Goal: Task Accomplishment & Management: Manage account settings

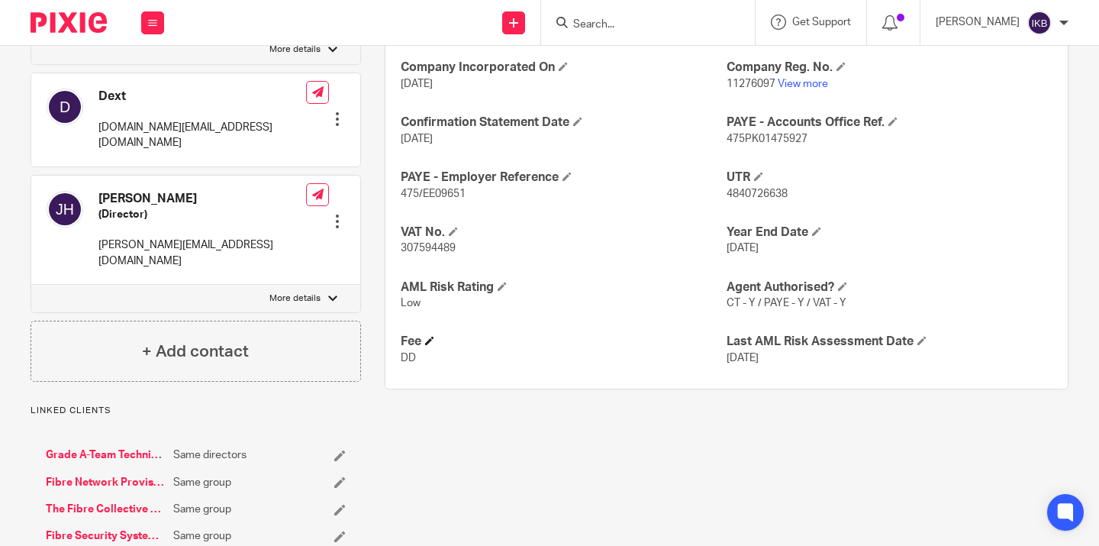
click at [600, 334] on h4 "Fee" at bounding box center [564, 342] width 326 height 16
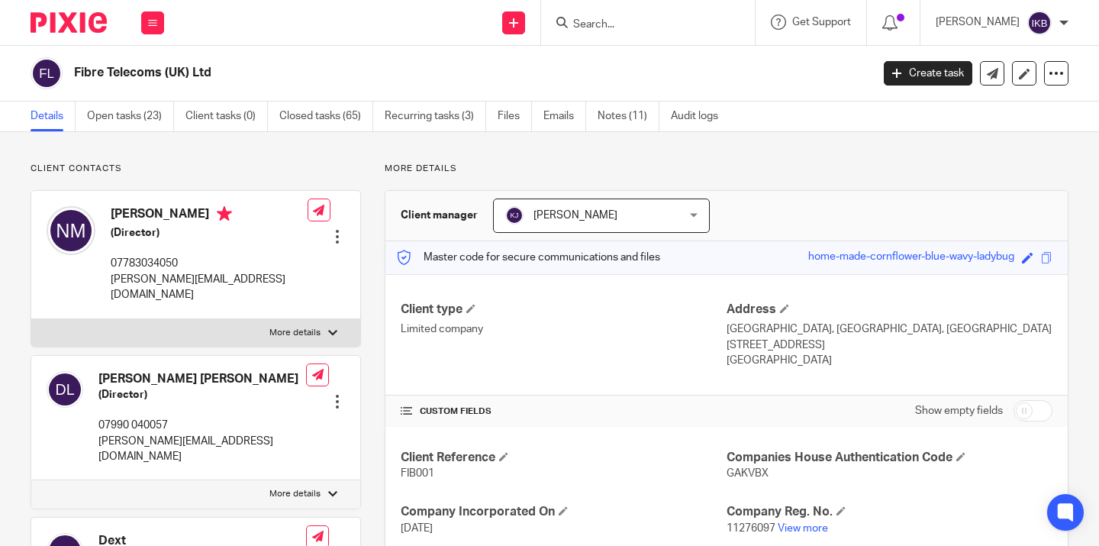
scroll to position [0, 0]
click at [99, 28] on img at bounding box center [69, 22] width 76 height 21
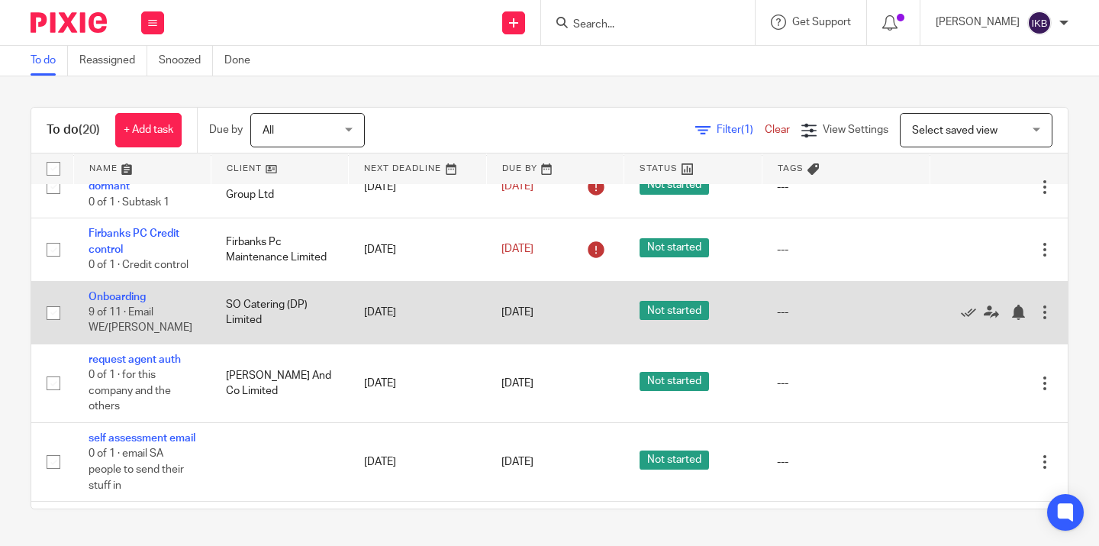
scroll to position [318, 0]
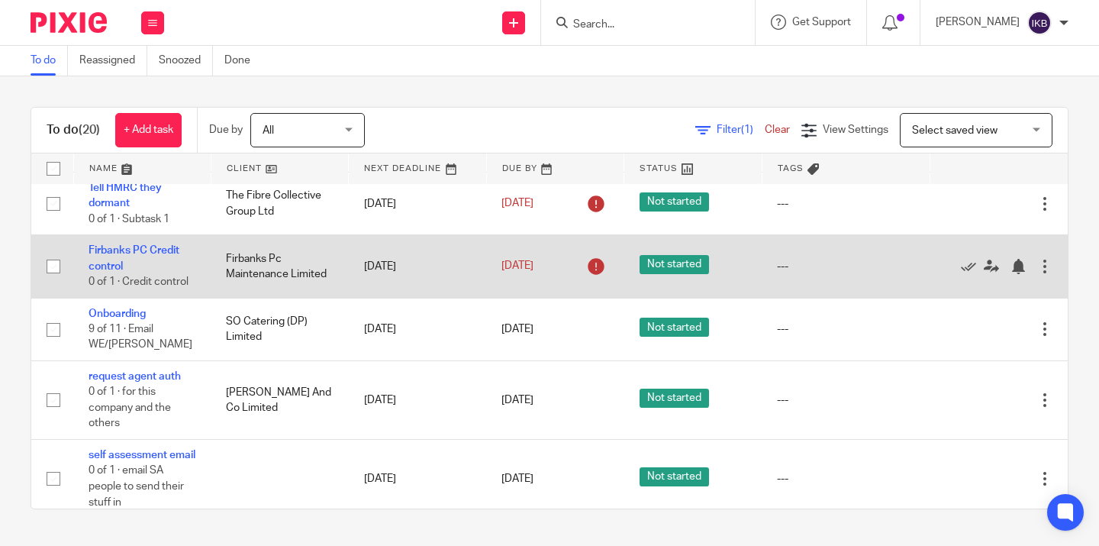
click at [1043, 272] on div at bounding box center [1044, 266] width 15 height 15
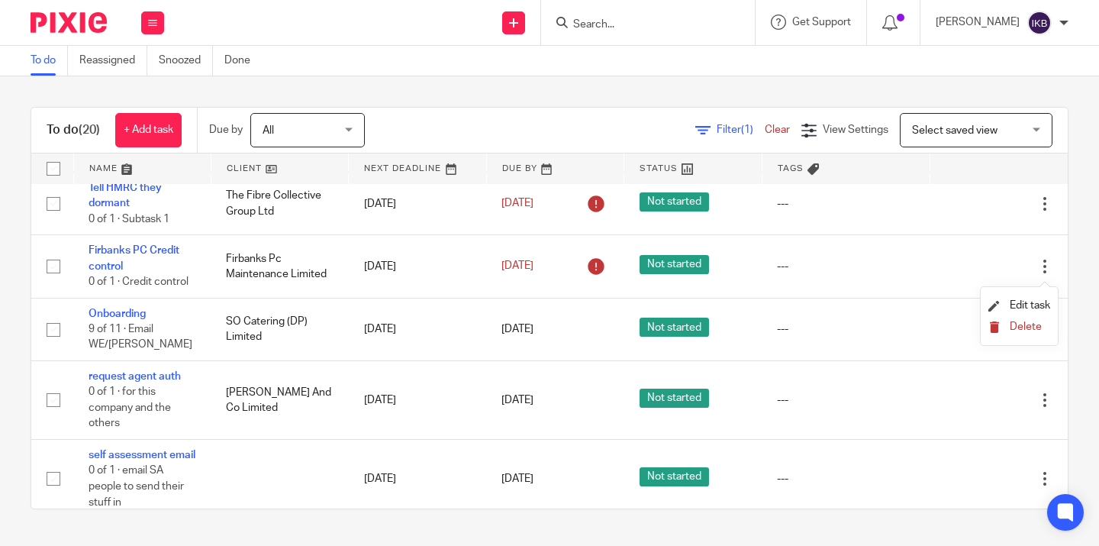
click at [1010, 330] on span "Delete" at bounding box center [1026, 326] width 32 height 11
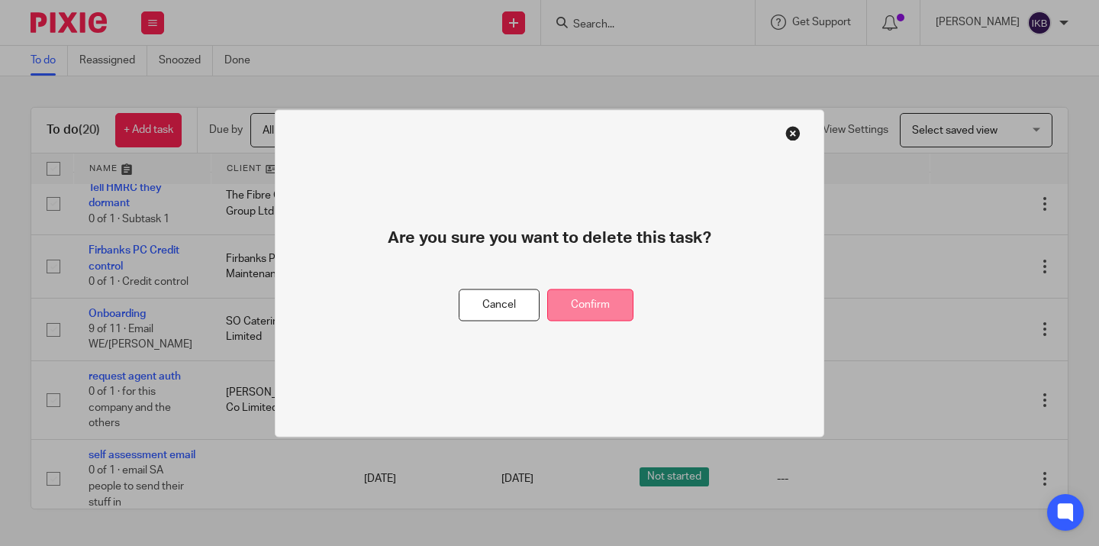
click at [592, 305] on button "Confirm" at bounding box center [590, 305] width 86 height 33
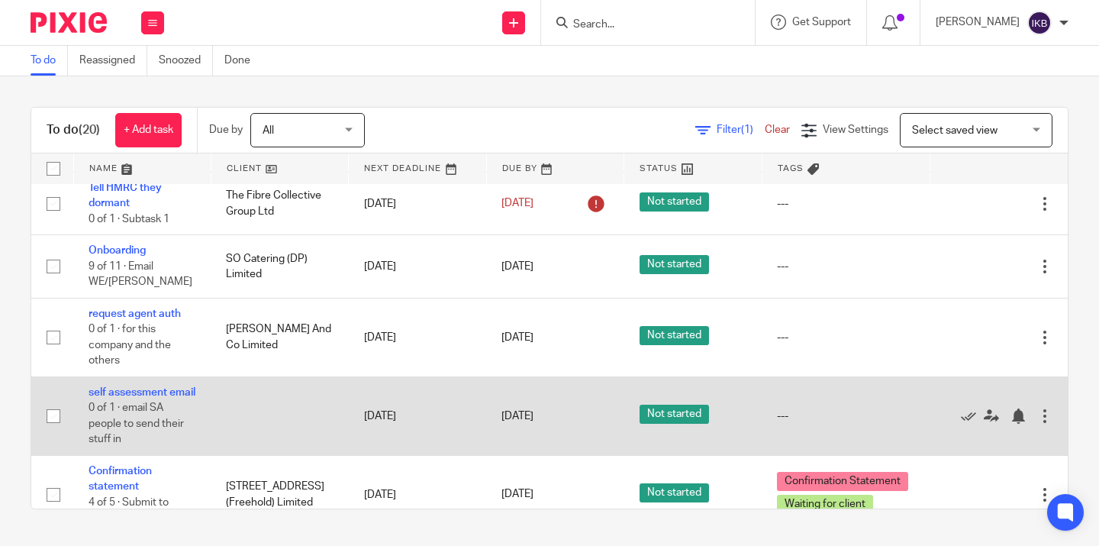
scroll to position [335, 0]
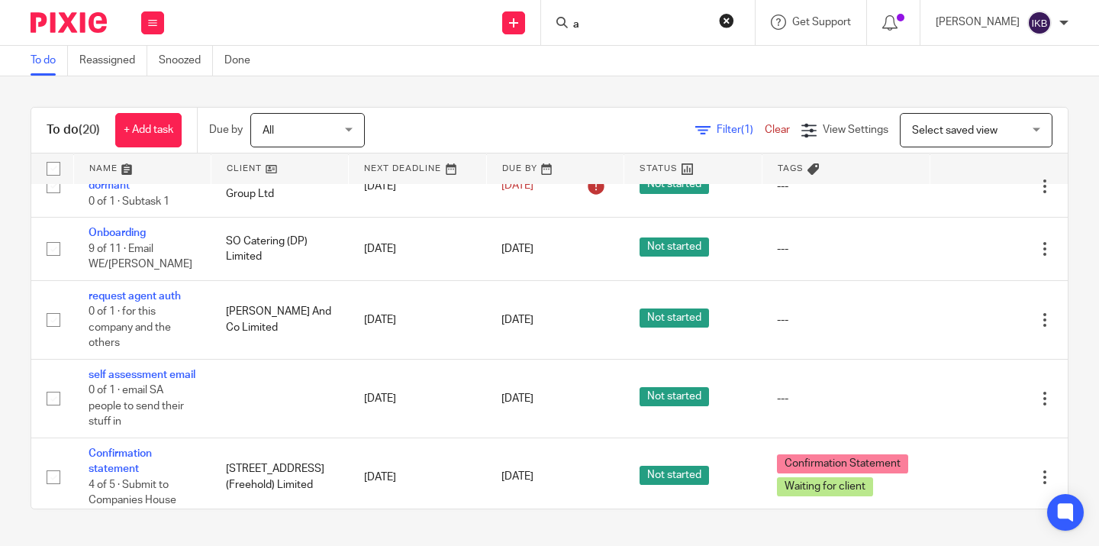
click at [572, 27] on input "a" at bounding box center [640, 25] width 137 height 14
click at [572, 28] on input "ay" at bounding box center [640, 25] width 137 height 14
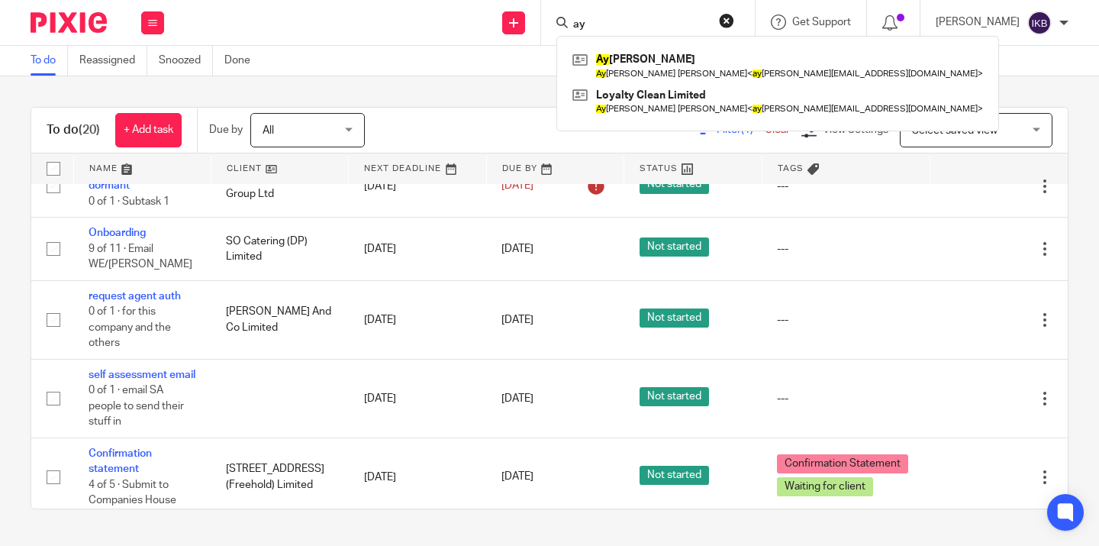
type input "a"
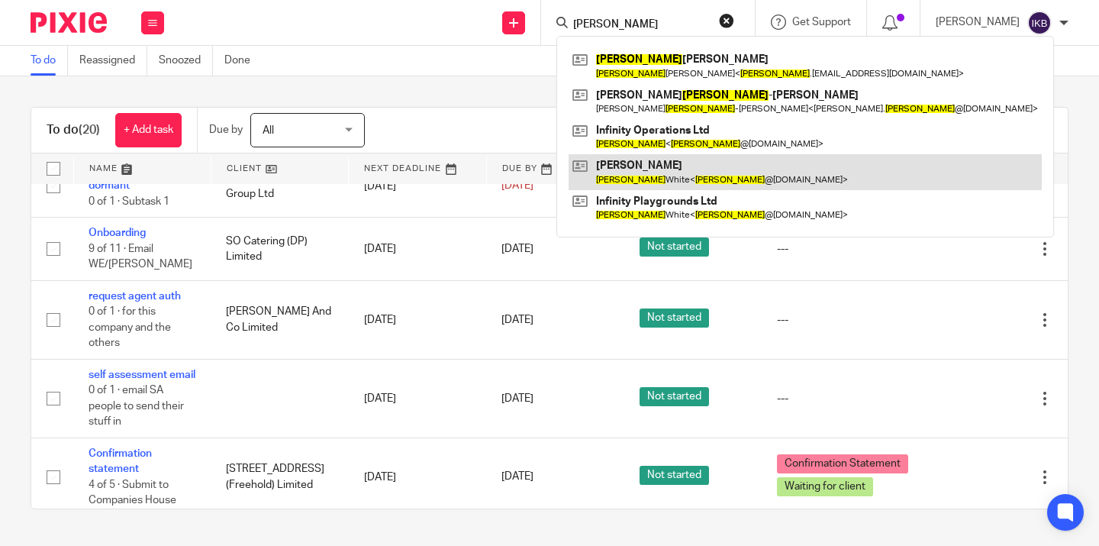
type input "jay"
click at [636, 163] on link at bounding box center [805, 171] width 473 height 35
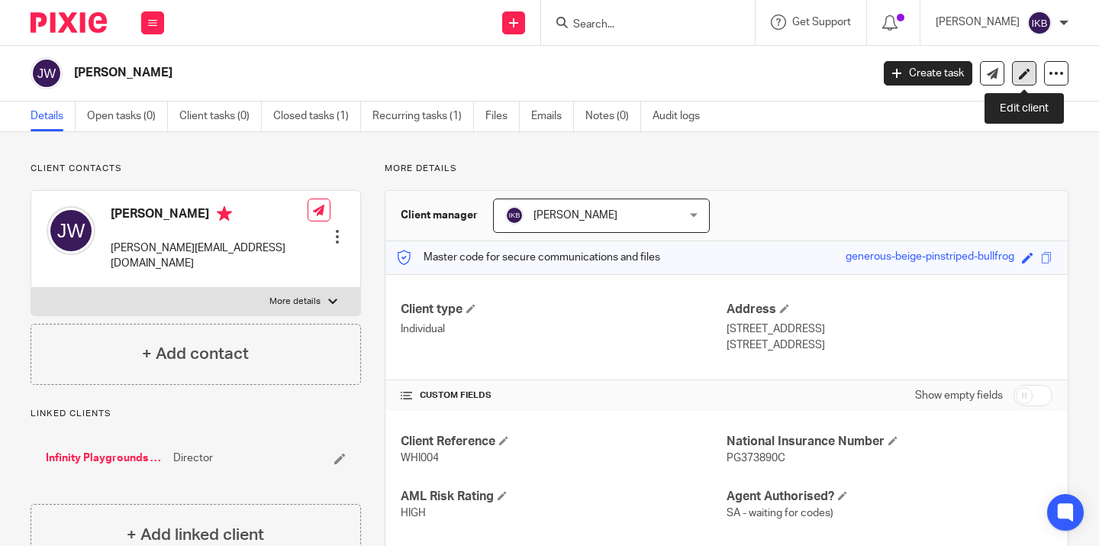
click at [1019, 79] on icon at bounding box center [1024, 73] width 11 height 11
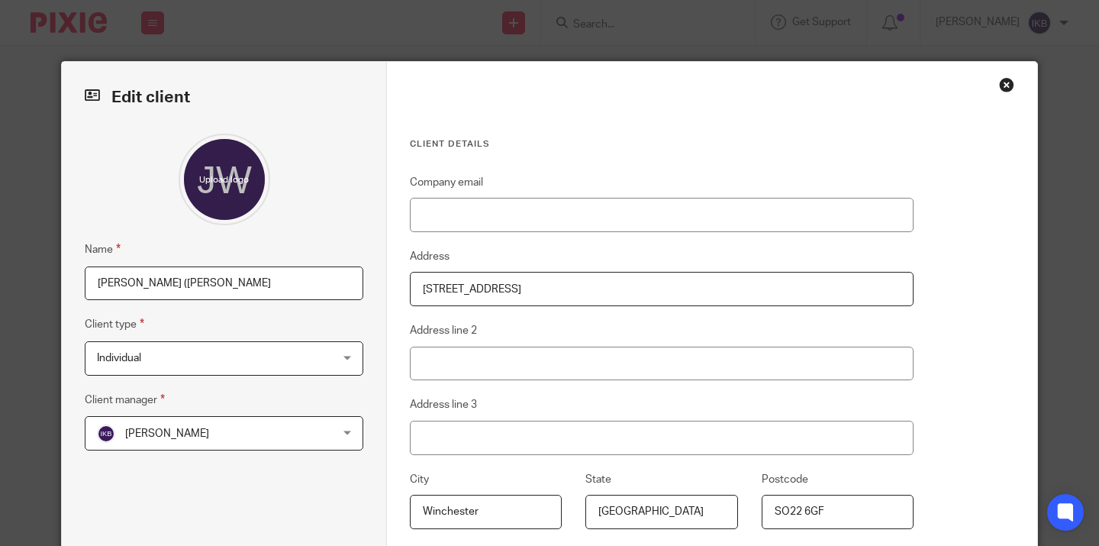
scroll to position [226, 0]
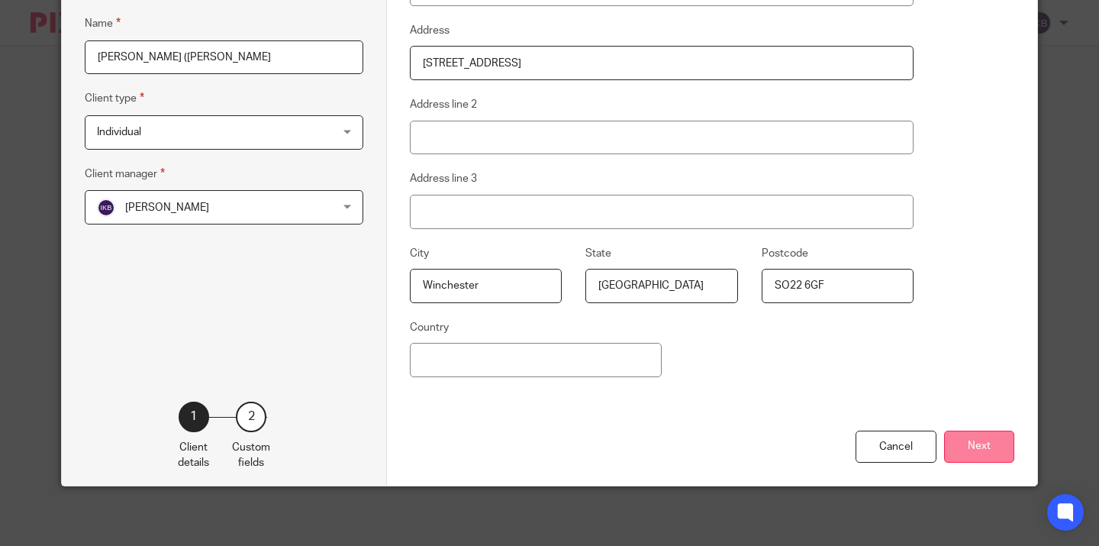
type input "[PERSON_NAME] ([PERSON_NAME]"
click at [990, 454] on button "Next" at bounding box center [979, 446] width 70 height 33
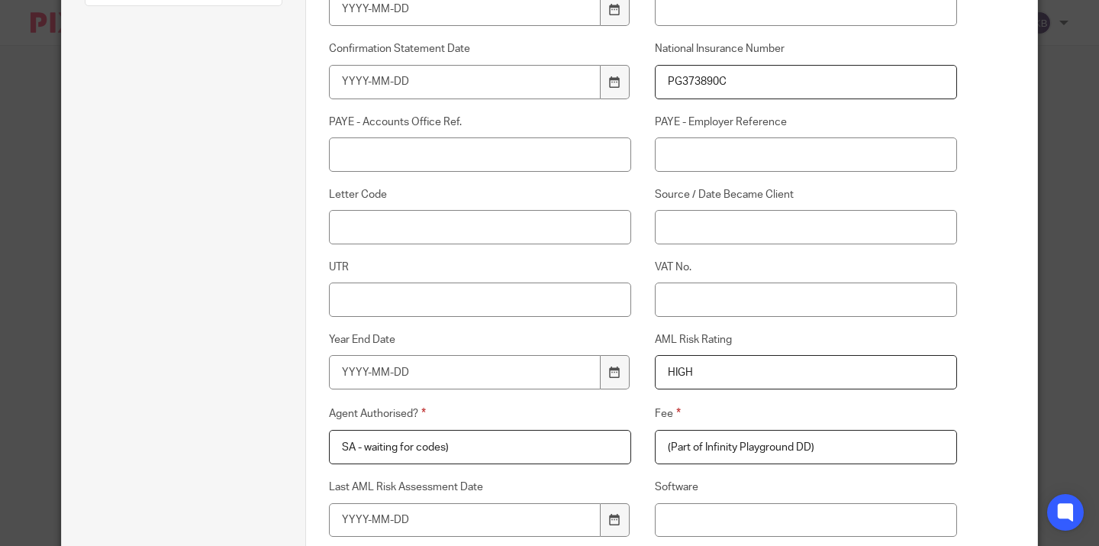
scroll to position [337, 0]
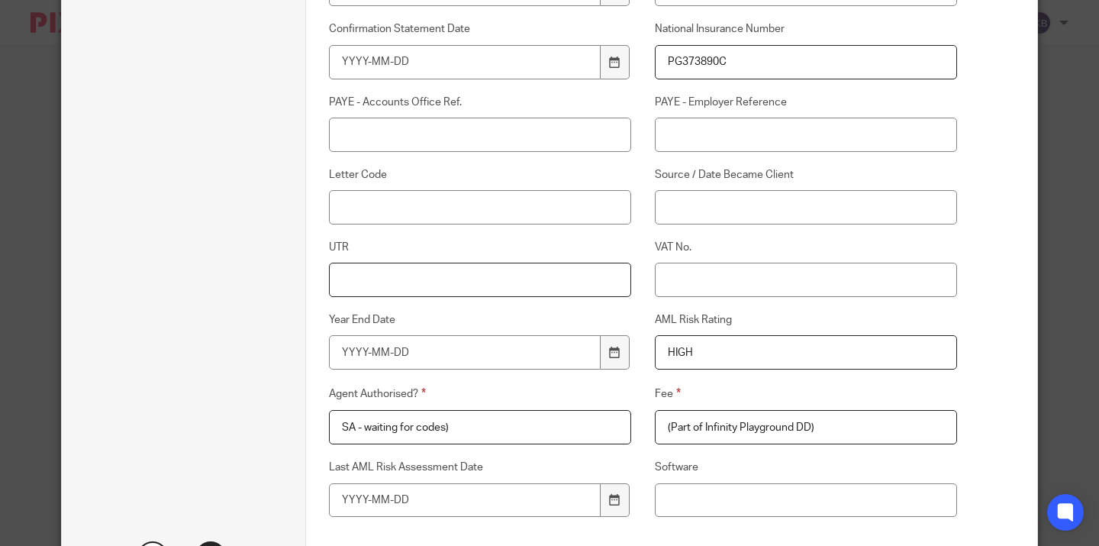
click at [382, 284] on input "UTR" at bounding box center [480, 280] width 302 height 34
type input "83491 91622"
click at [624, 397] on label "Agent Authorised?" at bounding box center [480, 394] width 302 height 18
click at [624, 410] on input "SA - waiting for codes)" at bounding box center [480, 427] width 302 height 34
click at [652, 375] on div "Client Reference WHI004 Companies House Authentication Code Company Incorporate…" at bounding box center [631, 222] width 653 height 696
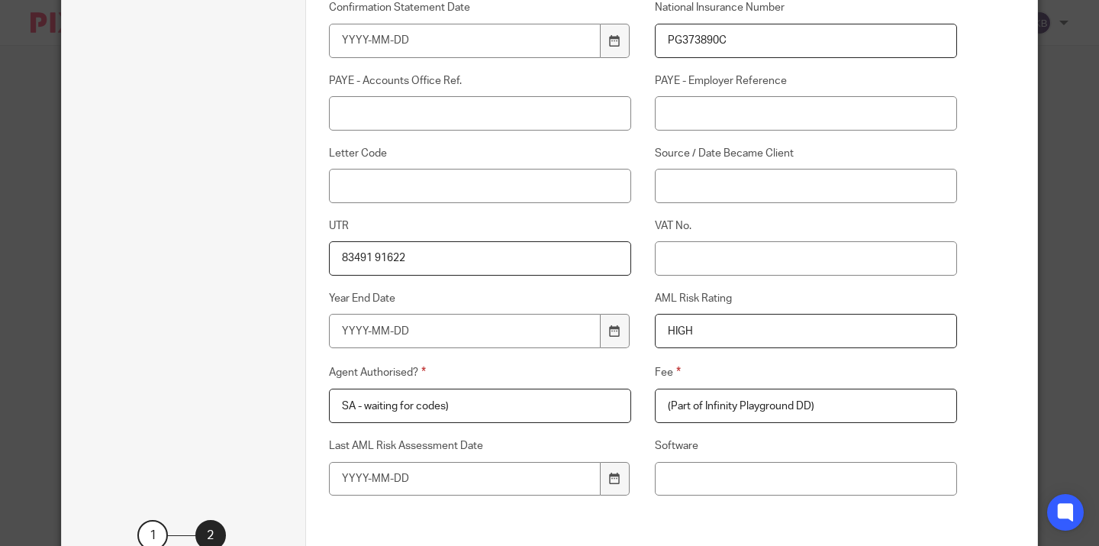
scroll to position [360, 0]
drag, startPoint x: 462, startPoint y: 407, endPoint x: 363, endPoint y: 405, distance: 98.5
click at [363, 405] on input "SA - waiting for codes)" at bounding box center [480, 404] width 302 height 34
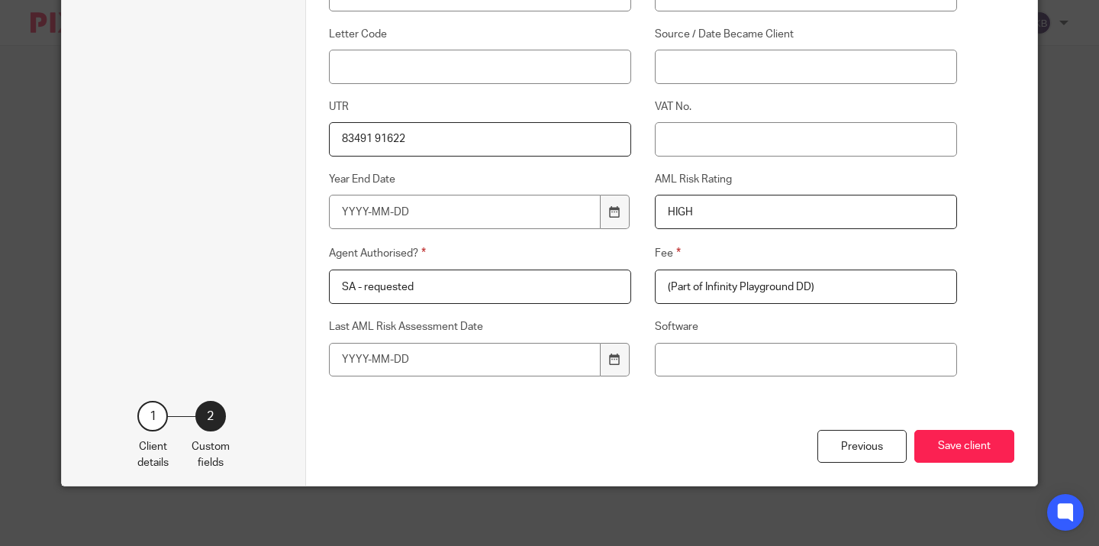
scroll to position [477, 0]
type input "SA - requested"
click at [950, 434] on button "Save client" at bounding box center [964, 446] width 100 height 33
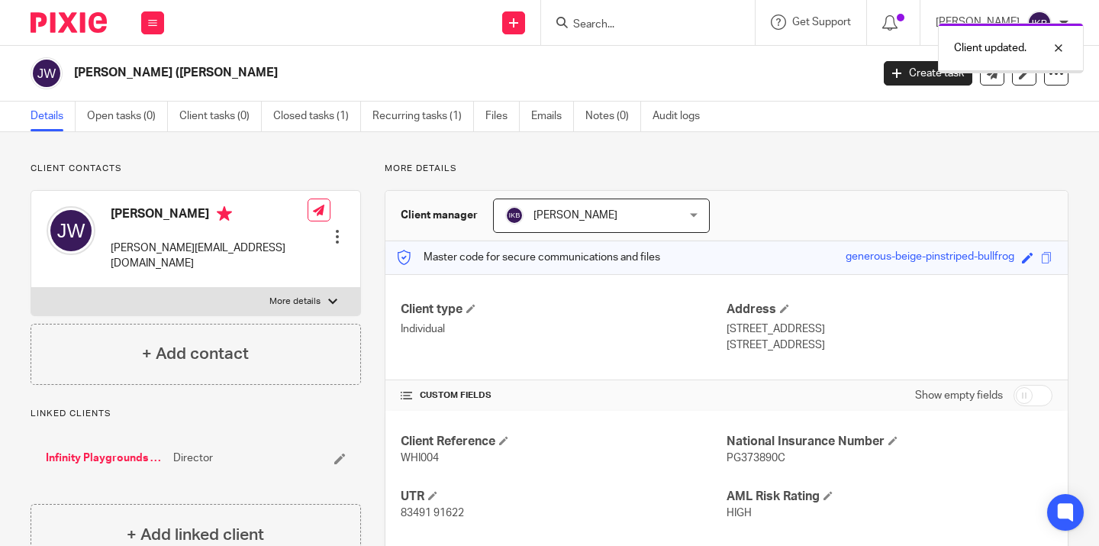
scroll to position [81, 0]
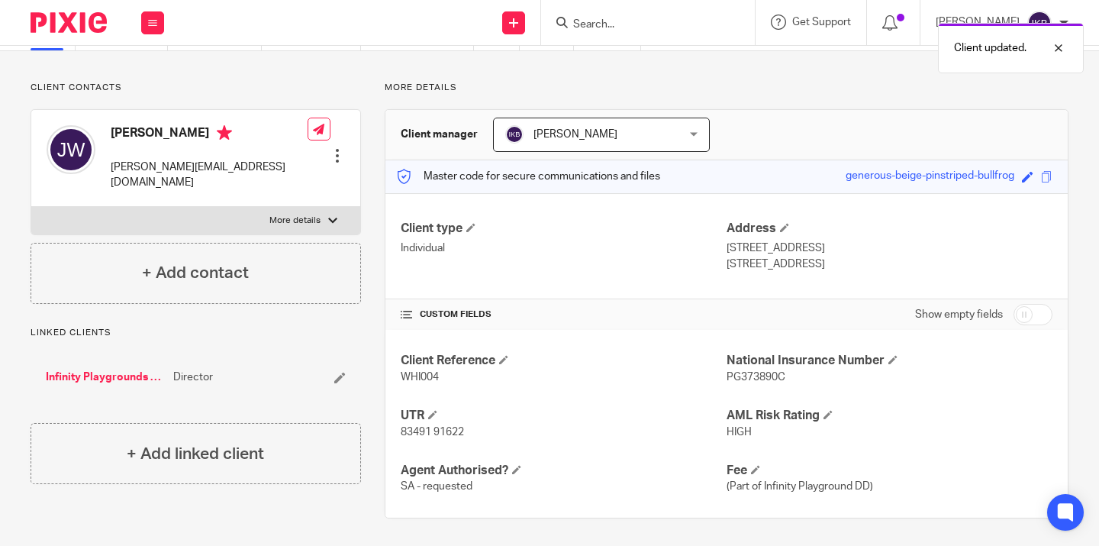
click at [63, 18] on img at bounding box center [69, 22] width 76 height 21
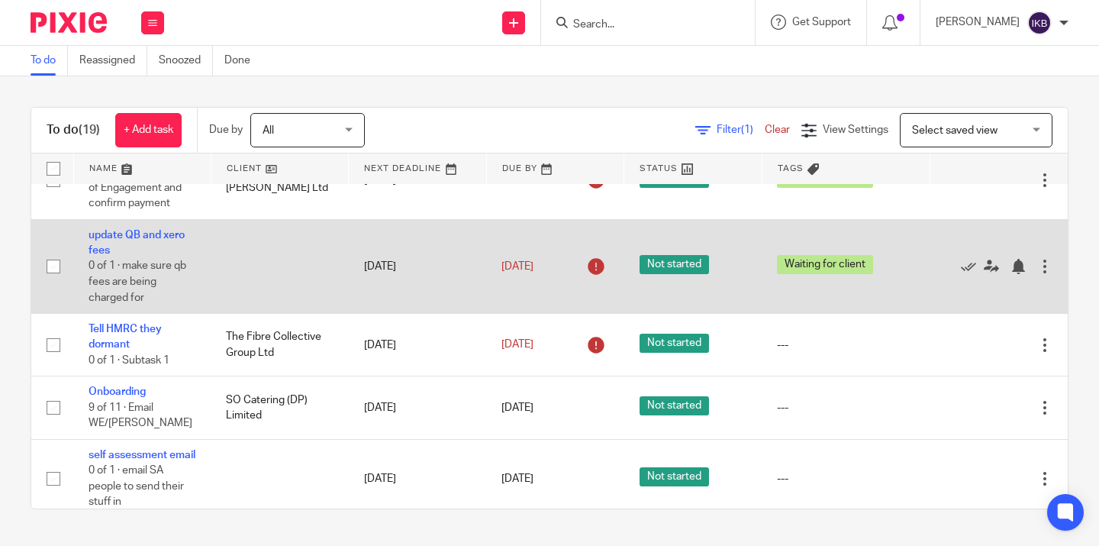
scroll to position [130, 0]
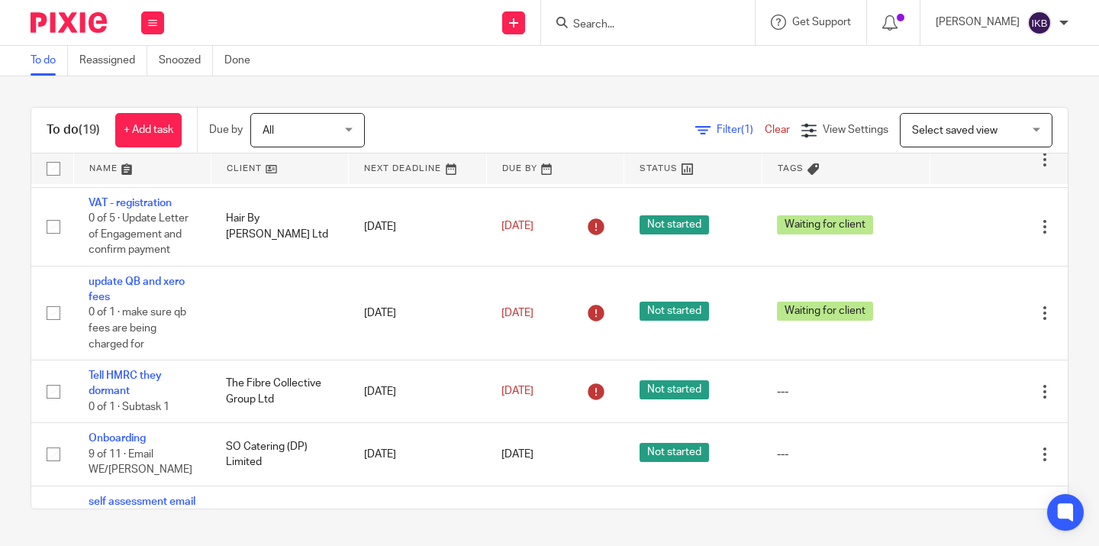
click at [572, 24] on input "Search" at bounding box center [640, 25] width 137 height 14
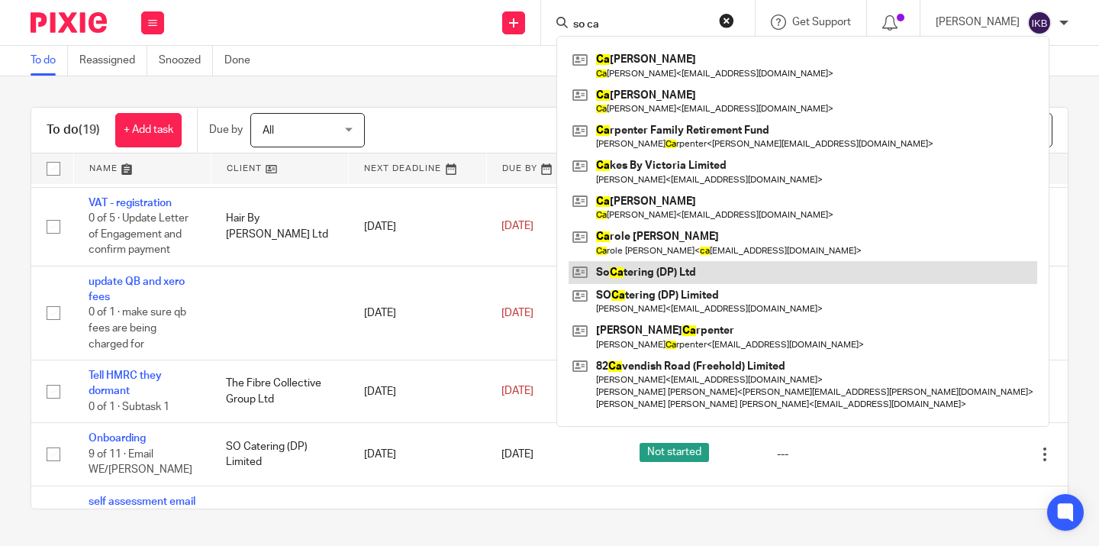
type input "so ca"
click at [611, 278] on link at bounding box center [803, 272] width 469 height 23
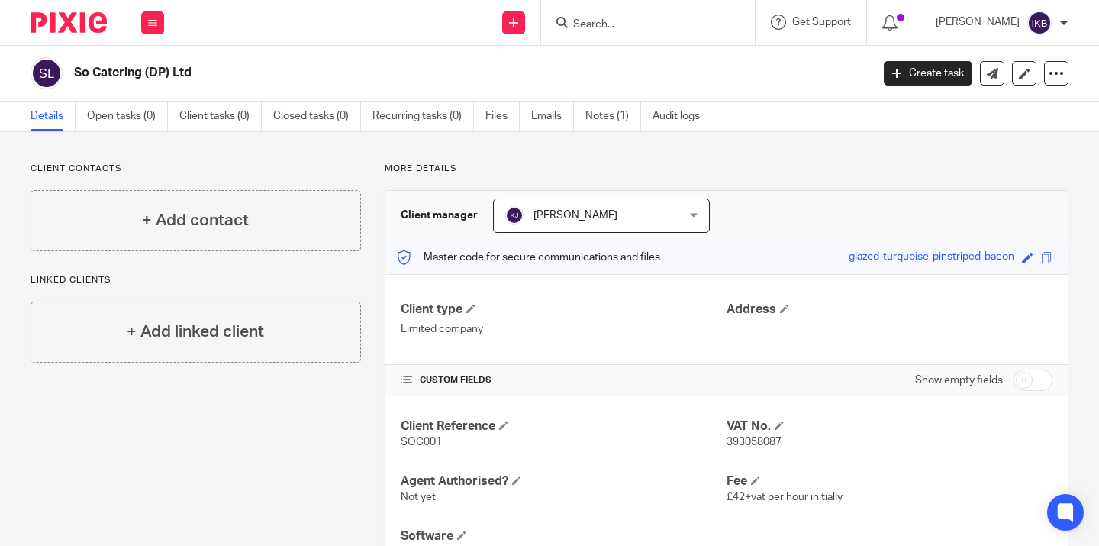
click at [758, 437] on span "393058087" at bounding box center [754, 442] width 55 height 11
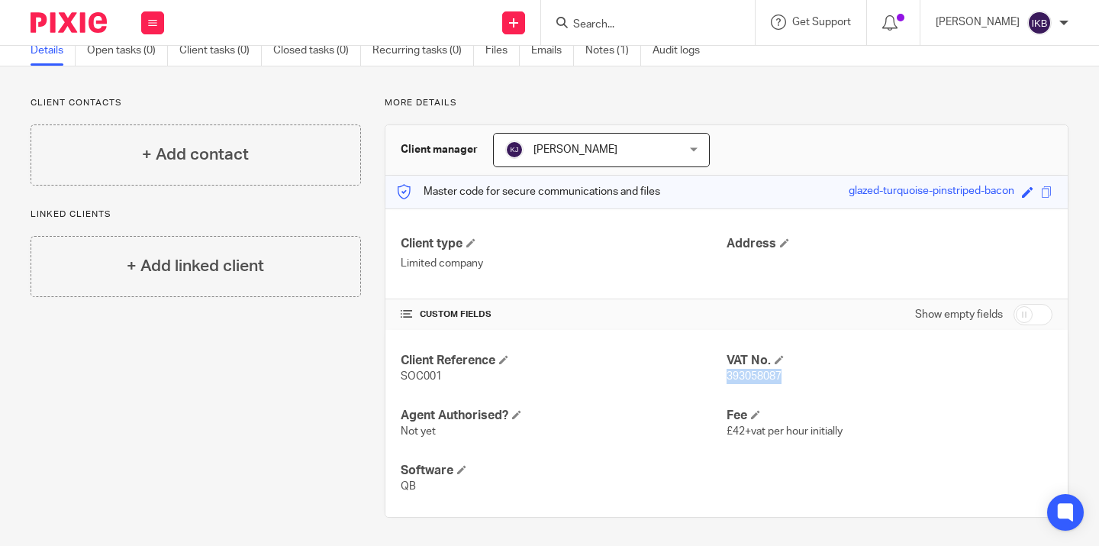
click at [758, 376] on span "393058087" at bounding box center [754, 376] width 55 height 11
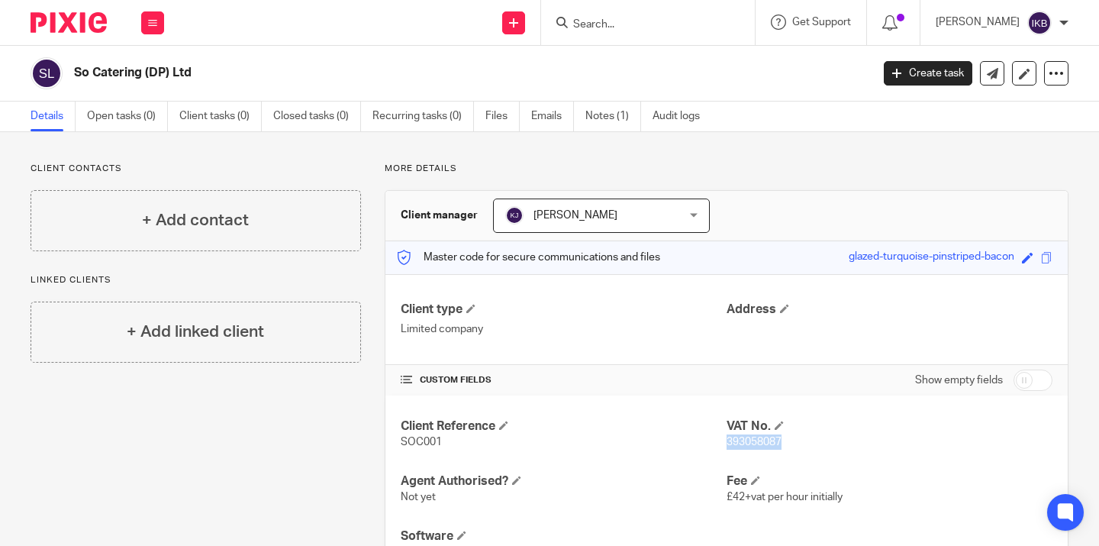
scroll to position [0, 0]
click at [574, 18] on input "Search" at bounding box center [640, 25] width 137 height 14
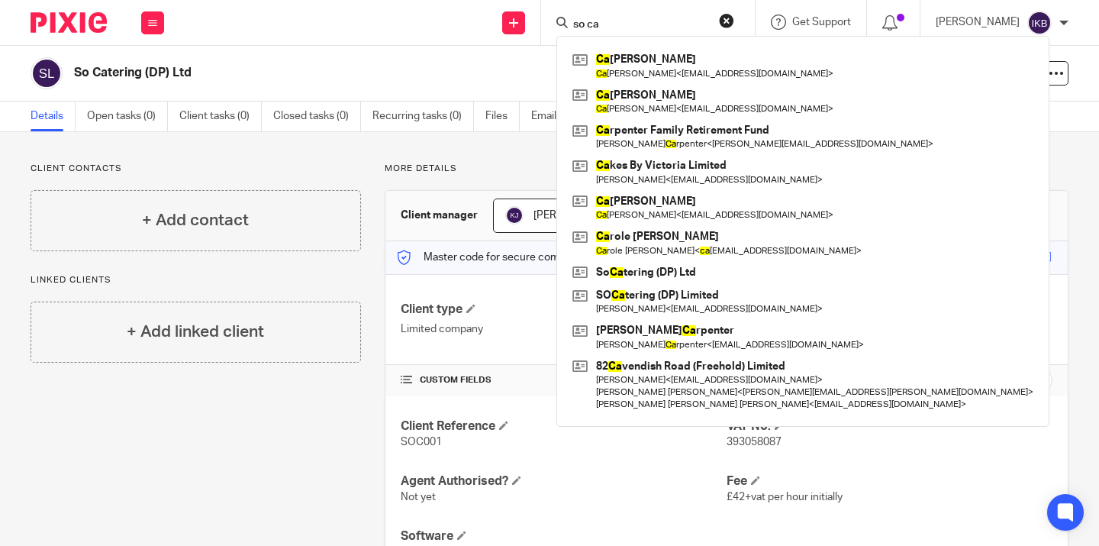
type input "so ca"
click at [875, 137] on div "Client contacts + Add contact Linked clients + Add linked client More details C…" at bounding box center [549, 373] width 1099 height 482
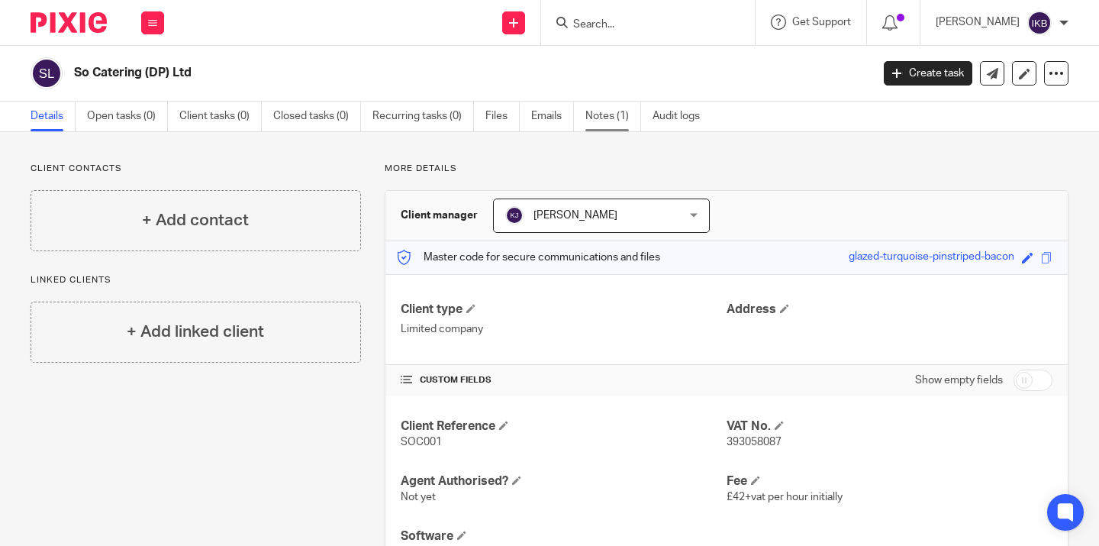
click at [628, 115] on link "Notes (1)" at bounding box center [613, 117] width 56 height 30
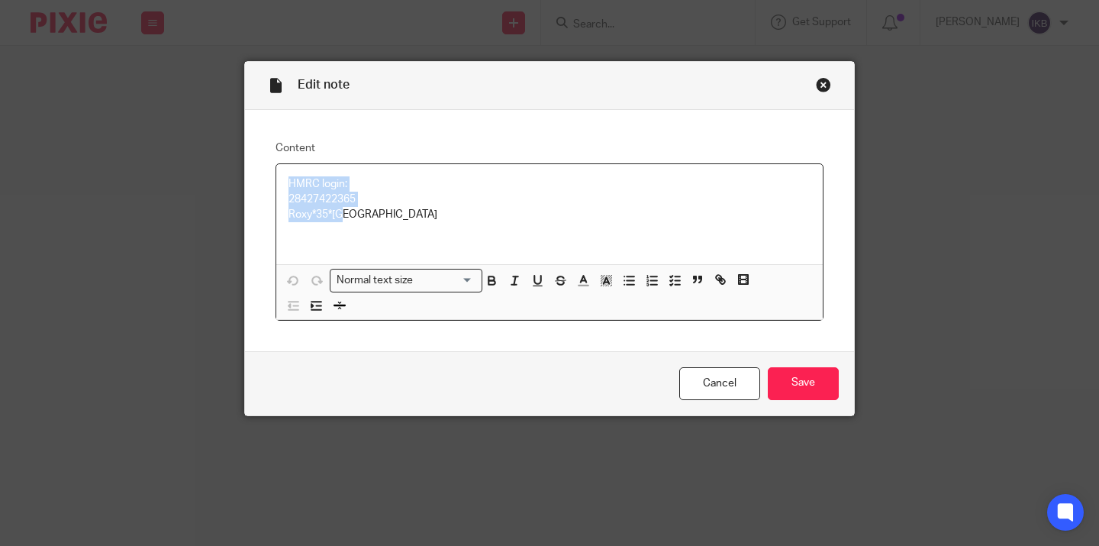
drag, startPoint x: 355, startPoint y: 217, endPoint x: 287, endPoint y: 176, distance: 79.5
click at [287, 176] on div "HMRC login: 28427422365 Roxy*35*[GEOGRAPHIC_DATA]" at bounding box center [549, 214] width 546 height 100
click at [811, 78] on div "Edit note" at bounding box center [549, 86] width 609 height 48
click at [824, 79] on div "Close this dialog window" at bounding box center [823, 84] width 15 height 15
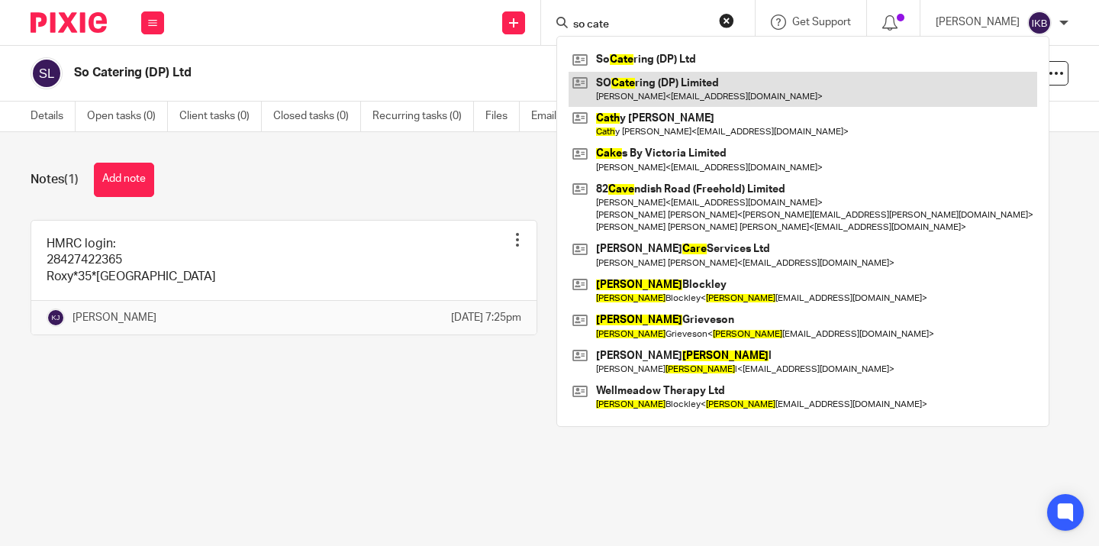
type input "so cate"
click at [594, 86] on link at bounding box center [803, 89] width 469 height 35
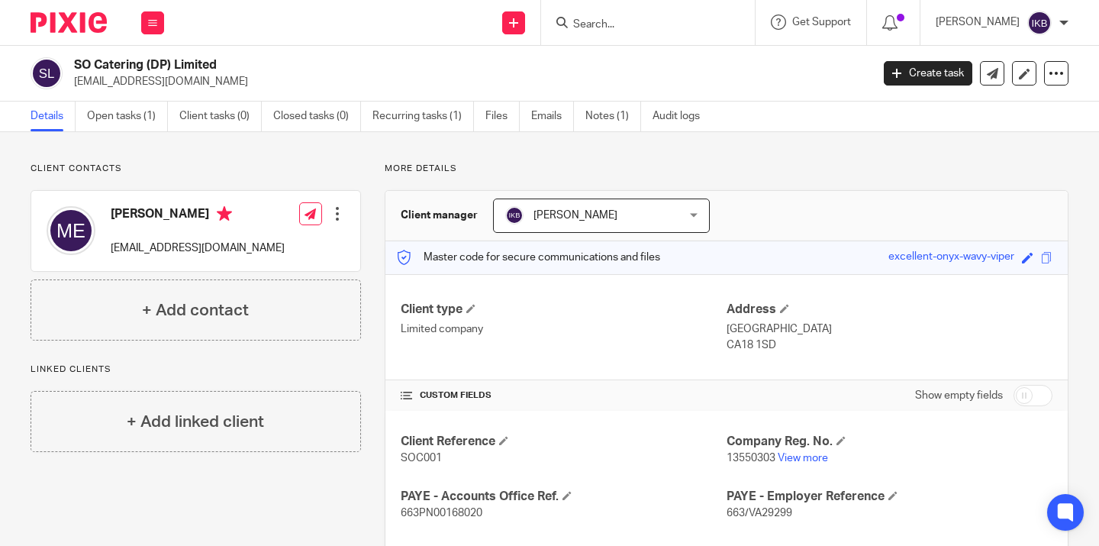
scroll to position [189, 0]
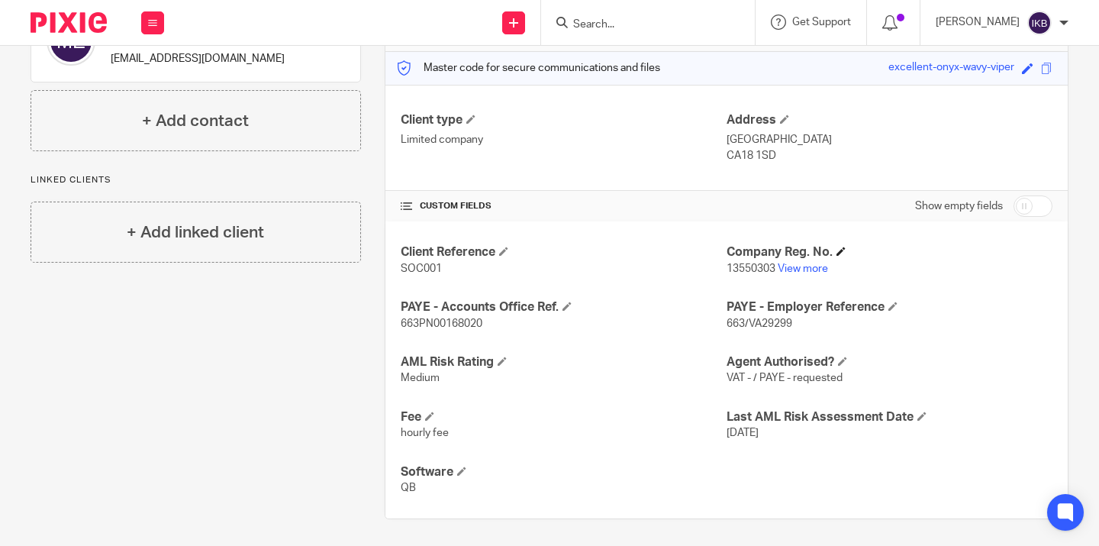
drag, startPoint x: 1046, startPoint y: 208, endPoint x: 871, endPoint y: 300, distance: 197.3
click at [1046, 208] on input "checkbox" at bounding box center [1033, 205] width 39 height 21
checkbox input "true"
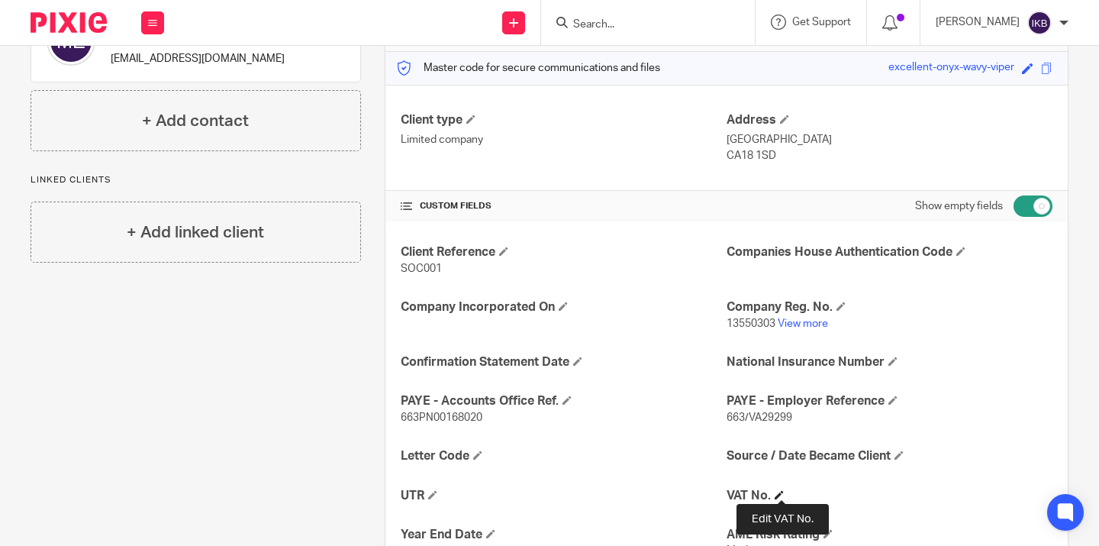
click at [779, 490] on span at bounding box center [779, 494] width 9 height 9
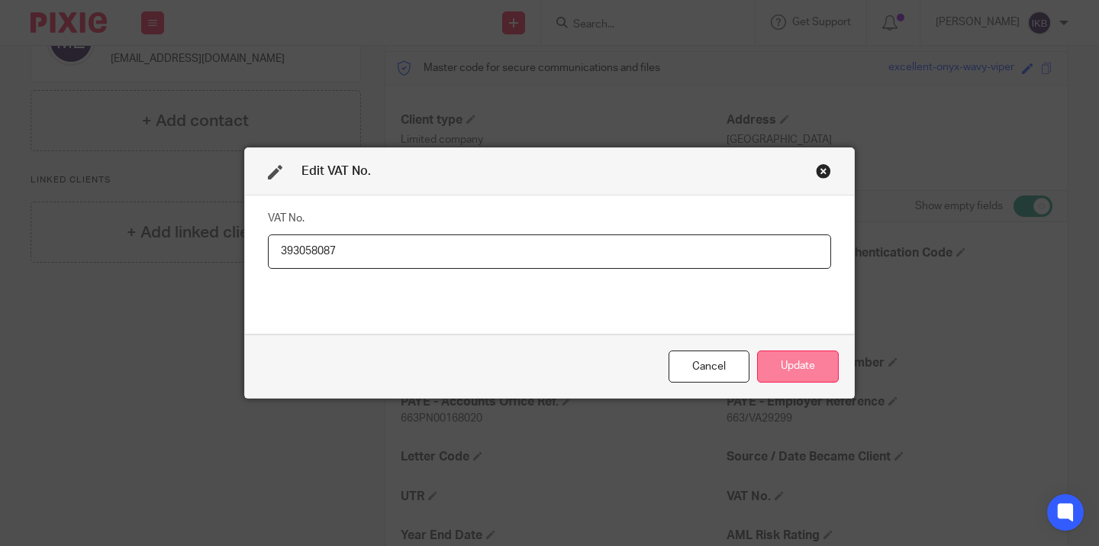
type input "393058087"
click at [778, 379] on button "Update" at bounding box center [798, 366] width 82 height 33
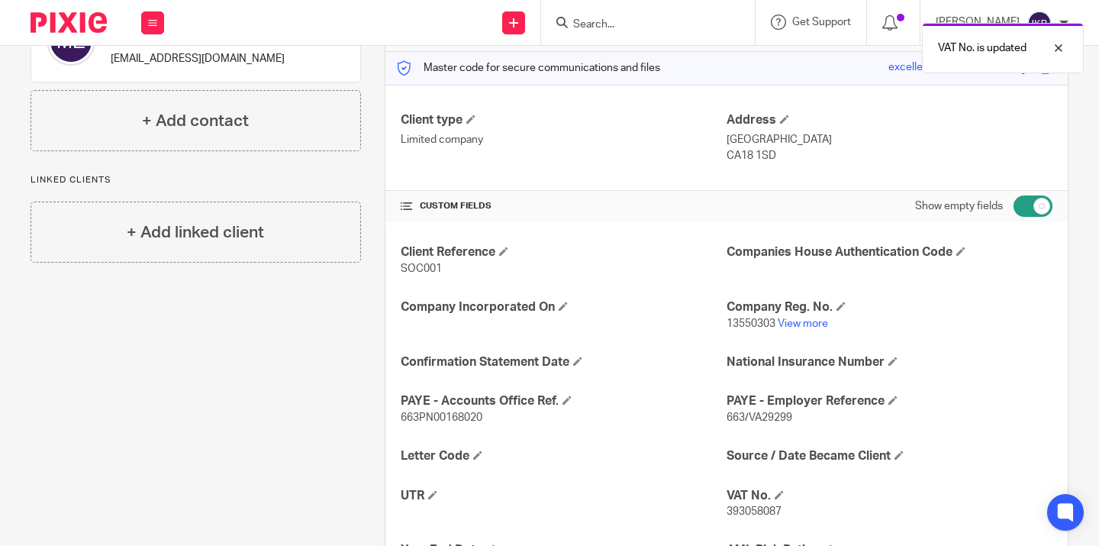
click at [1027, 202] on input "checkbox" at bounding box center [1033, 205] width 39 height 21
checkbox input "false"
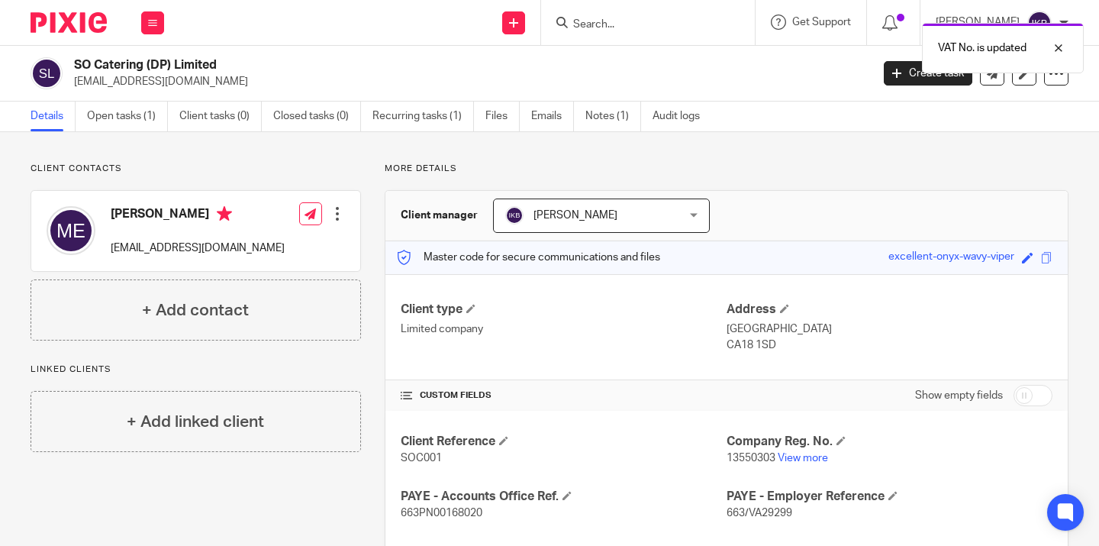
scroll to position [0, 0]
click at [571, 24] on div "VAT No. is updated" at bounding box center [817, 44] width 534 height 58
click at [572, 24] on input "Search" at bounding box center [640, 25] width 137 height 14
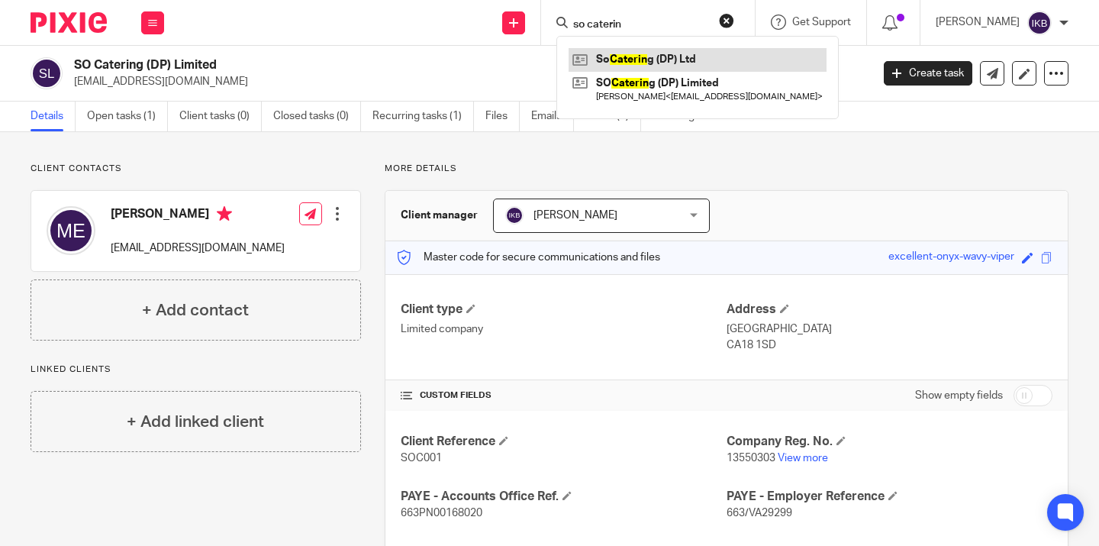
type input "so caterin"
click at [599, 60] on link at bounding box center [698, 59] width 258 height 23
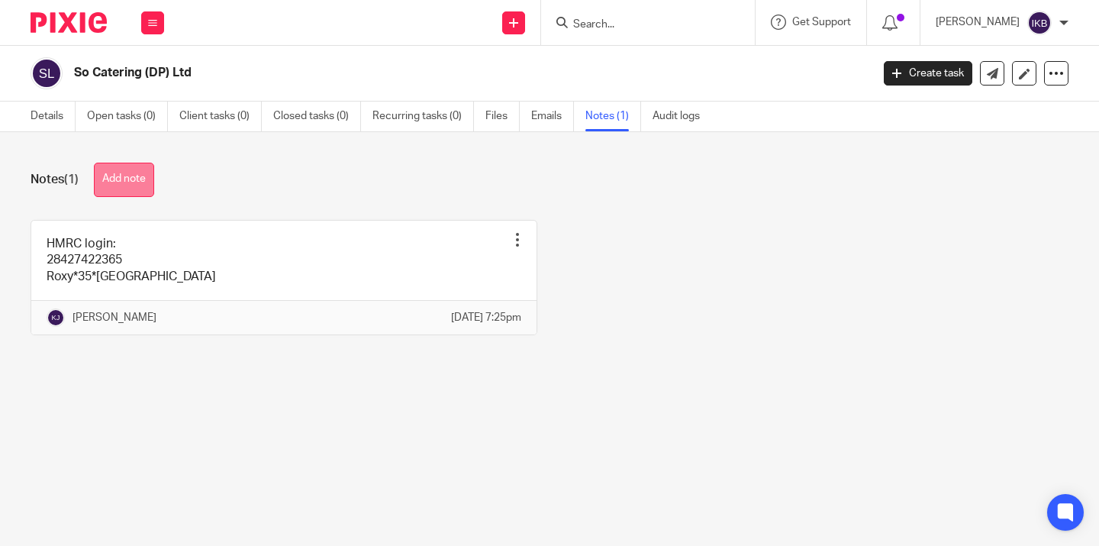
click at [142, 183] on button "Add note" at bounding box center [124, 180] width 60 height 34
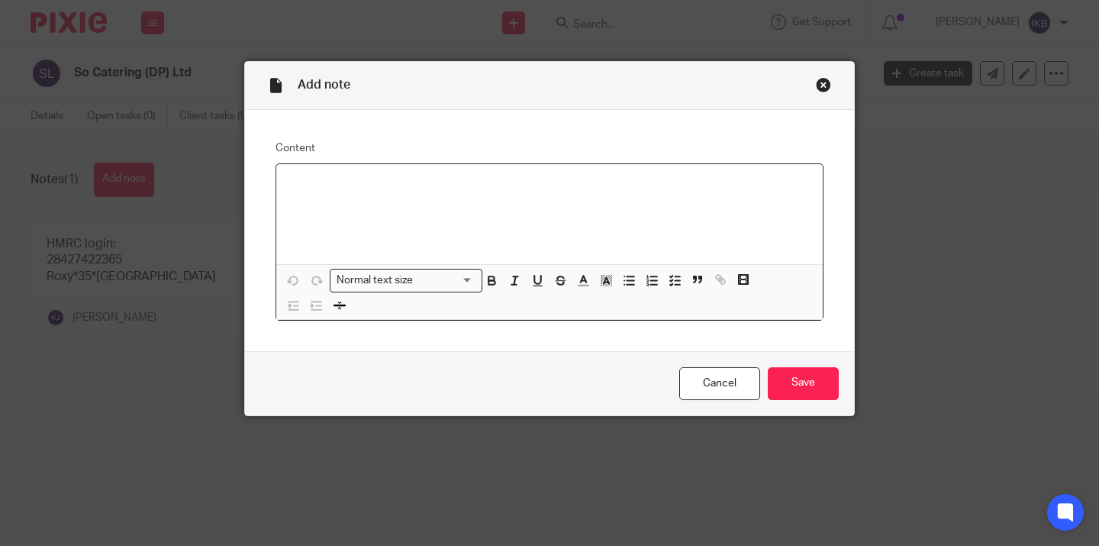
paste div
click at [416, 196] on p at bounding box center [550, 199] width 522 height 15
drag, startPoint x: 349, startPoint y: 182, endPoint x: 231, endPoint y: 182, distance: 117.5
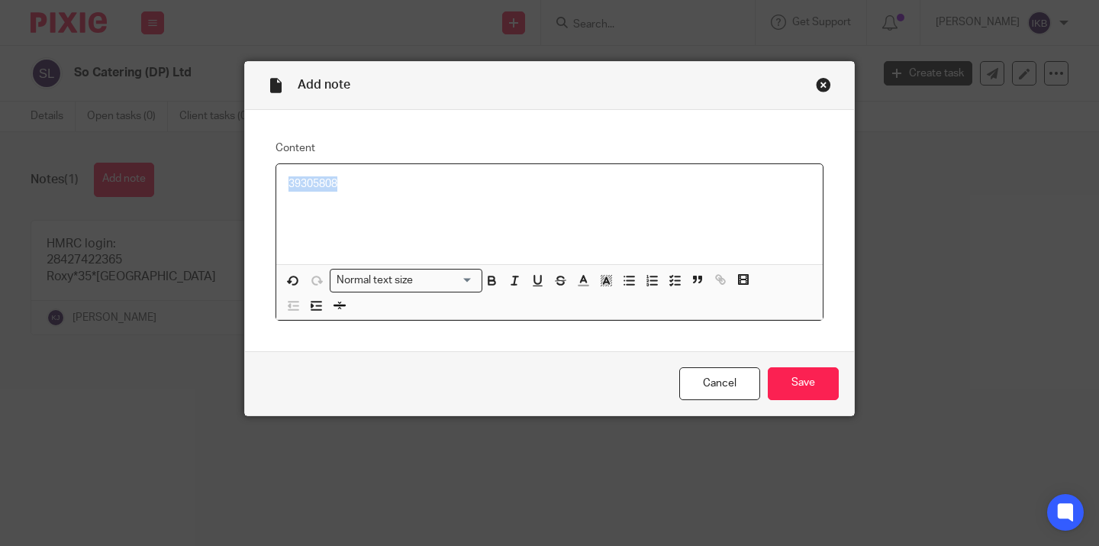
click at [231, 182] on div "Add note Content 39305808 Normal text size Loading... Remove Edit Insert new vi…" at bounding box center [549, 273] width 1099 height 546
click at [821, 80] on div "Close this dialog window" at bounding box center [823, 84] width 15 height 15
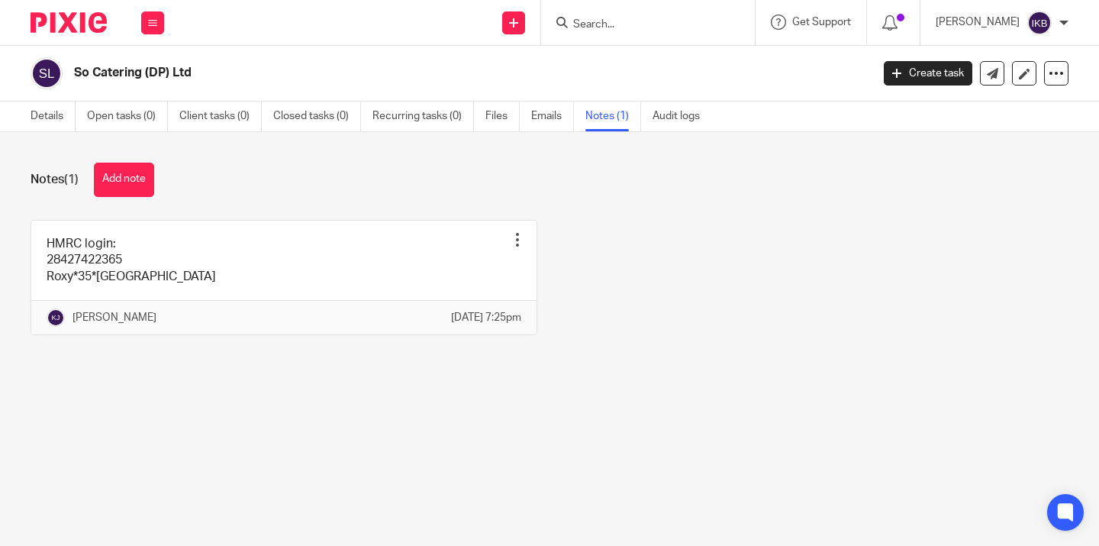
click at [572, 31] on form at bounding box center [653, 22] width 163 height 19
click at [572, 18] on input "Search" at bounding box center [640, 25] width 137 height 14
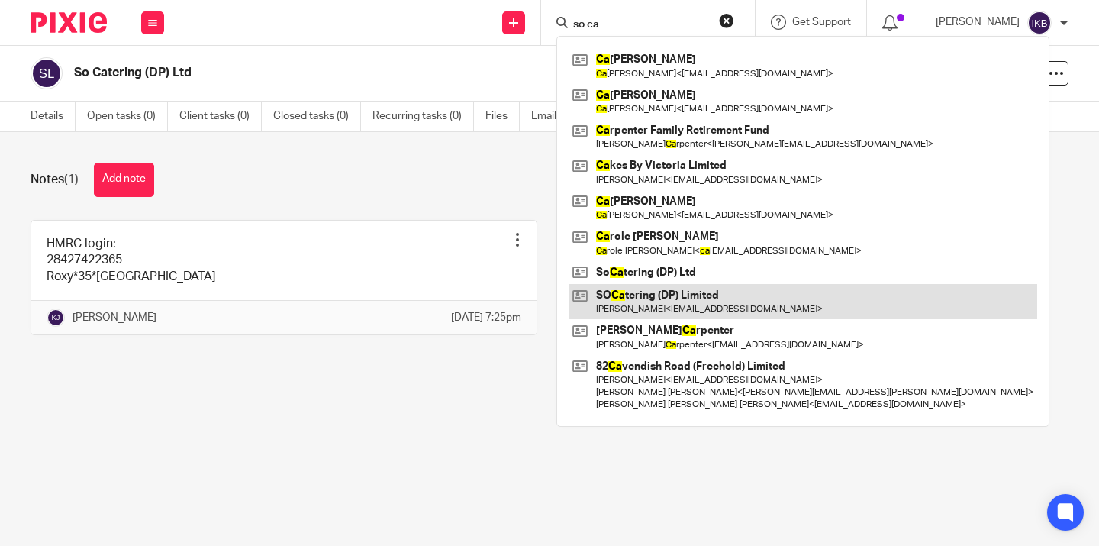
type input "so ca"
click at [633, 296] on link at bounding box center [803, 301] width 469 height 35
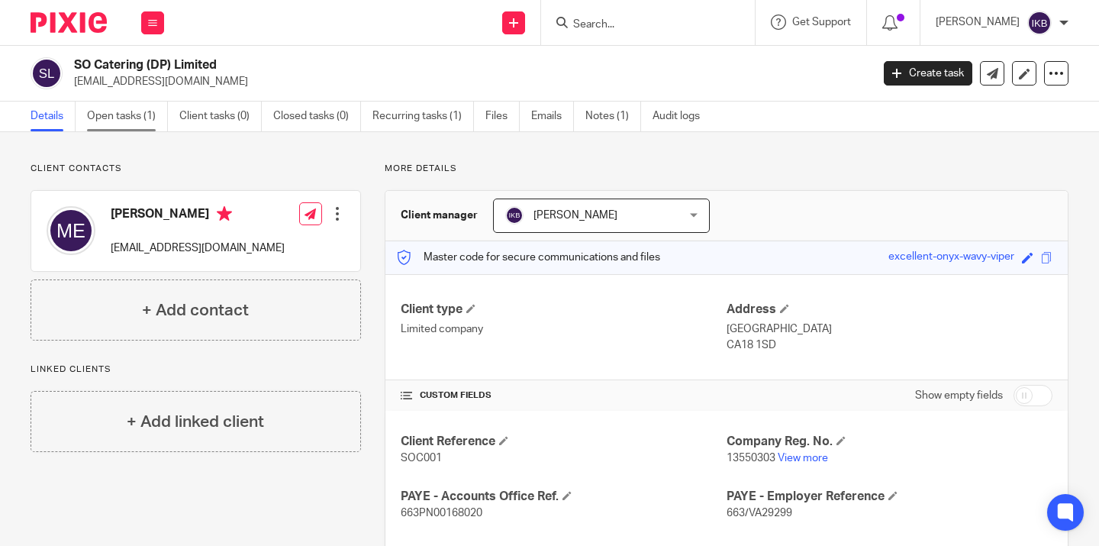
click at [128, 125] on link "Open tasks (1)" at bounding box center [127, 117] width 81 height 30
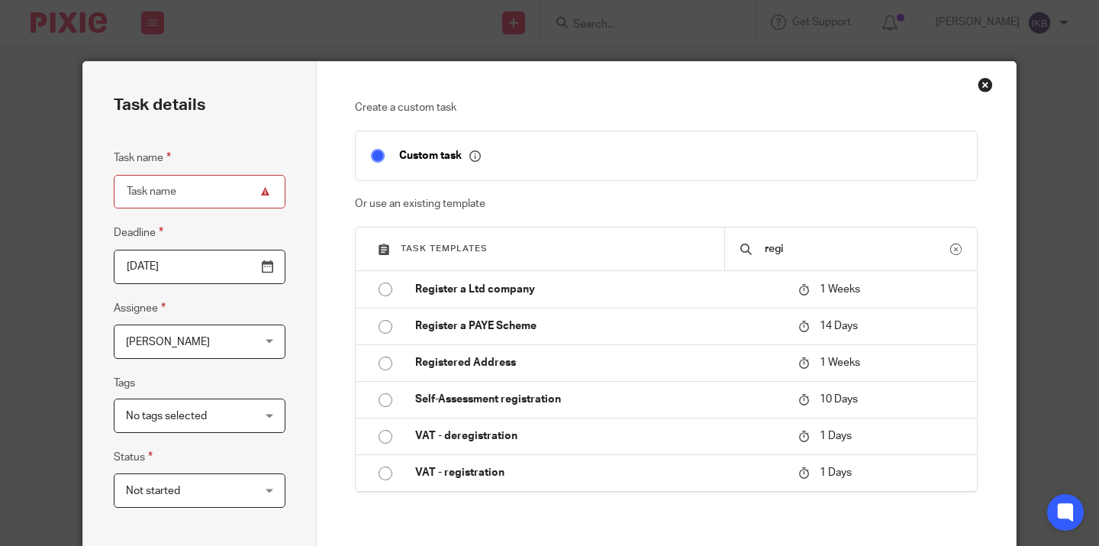
type input "regi"
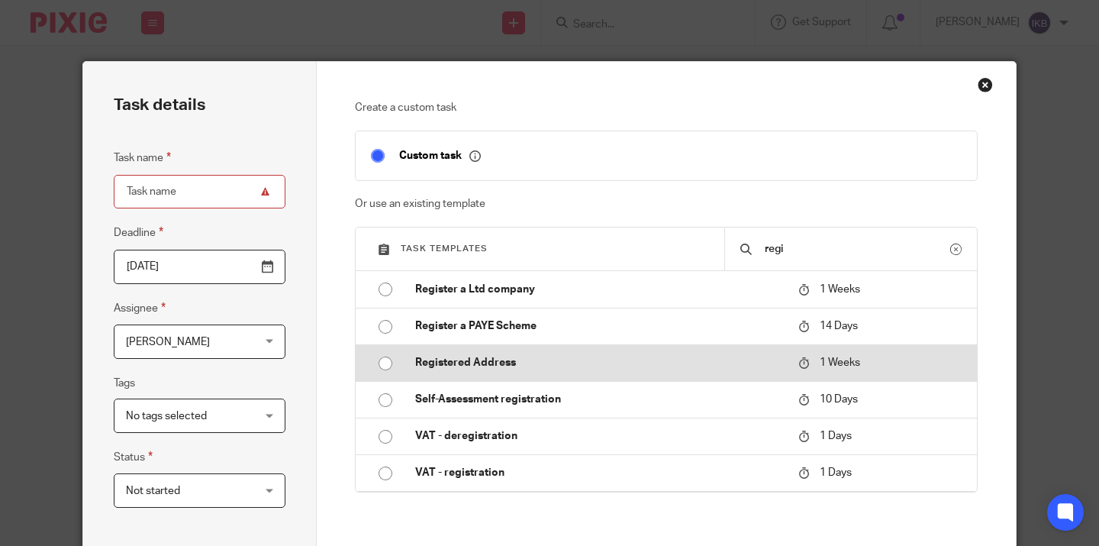
drag, startPoint x: 0, startPoint y: 0, endPoint x: 561, endPoint y: 365, distance: 669.2
click at [561, 365] on p "Registered Address" at bounding box center [599, 362] width 368 height 15
type input "2025-08-19"
type input "Registered Address"
checkbox input "false"
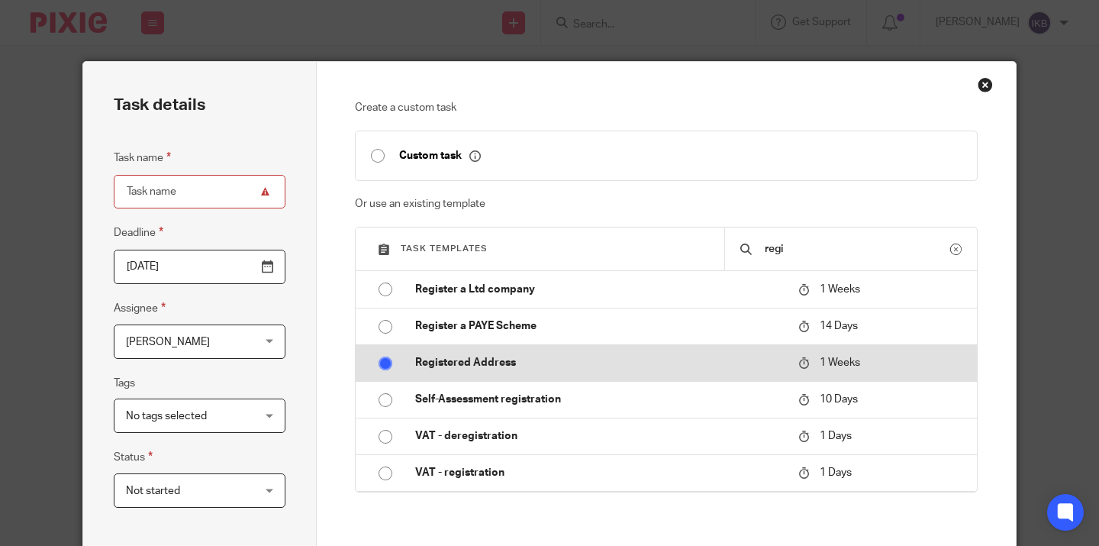
radio input "true"
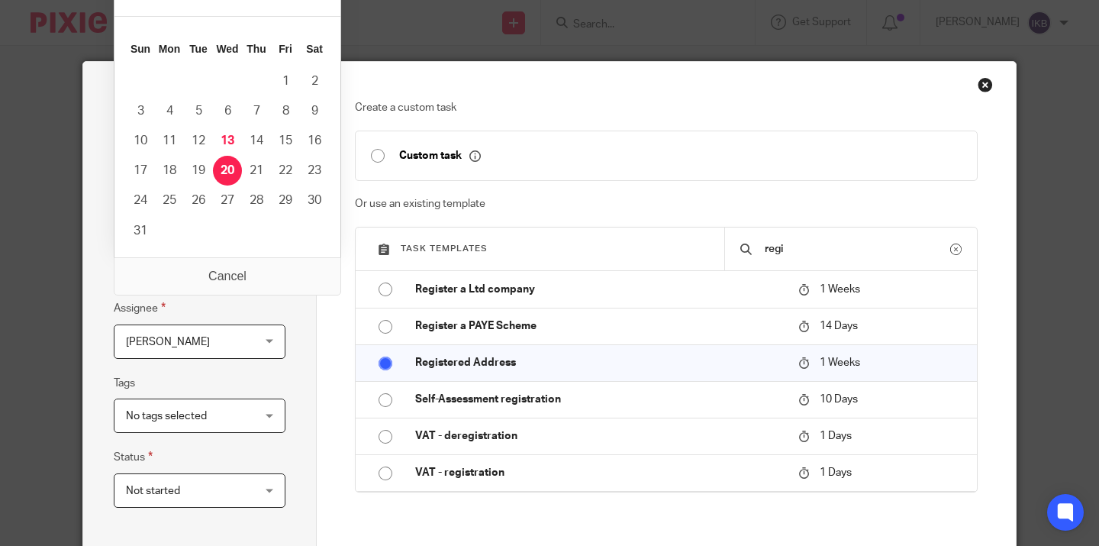
click at [269, 265] on input "2025-08-19" at bounding box center [200, 267] width 172 height 34
type input "2025-08-21"
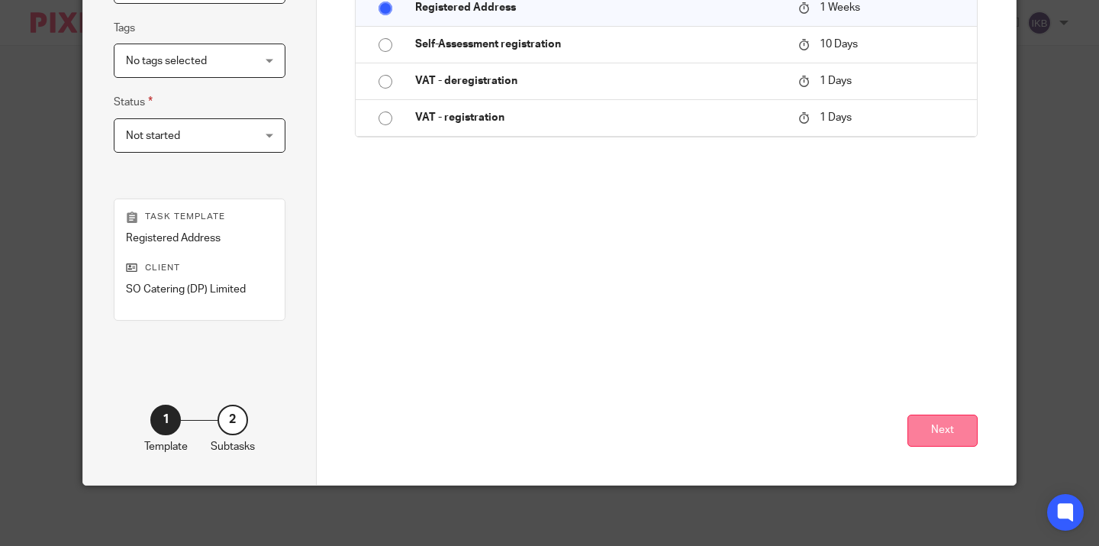
scroll to position [354, 0]
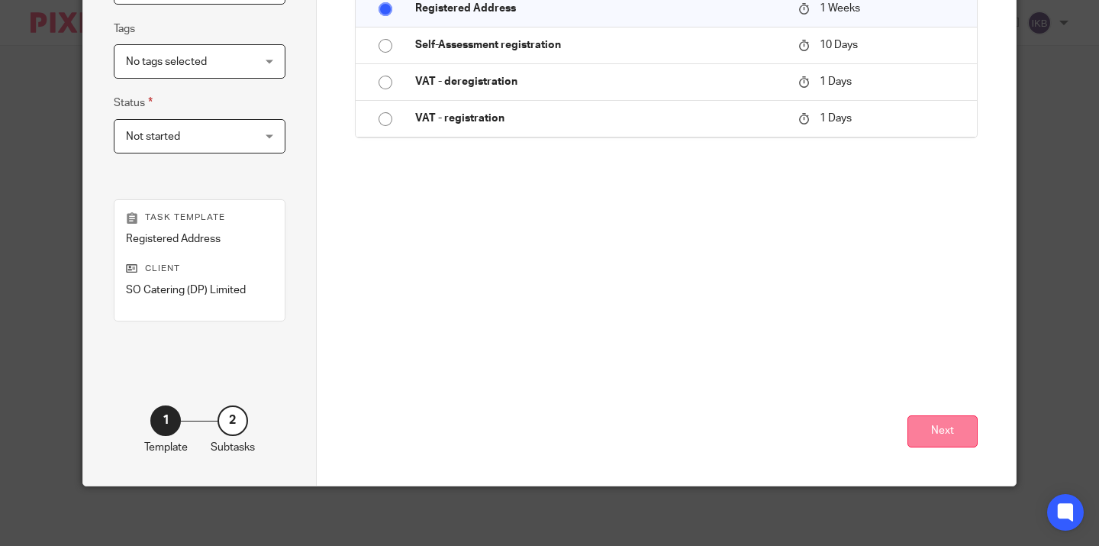
click at [950, 428] on button "Next" at bounding box center [942, 431] width 70 height 33
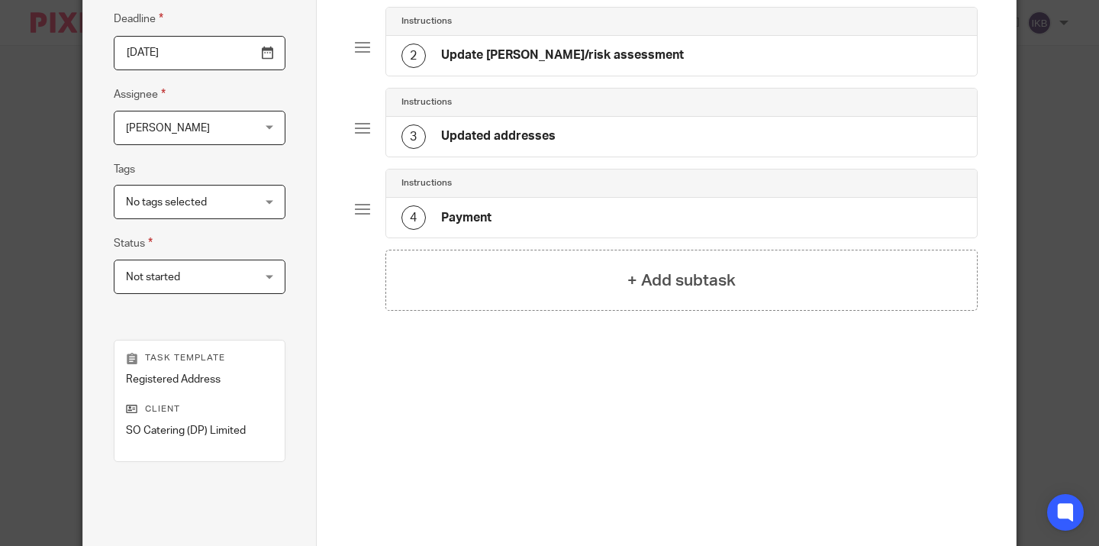
scroll to position [353, 0]
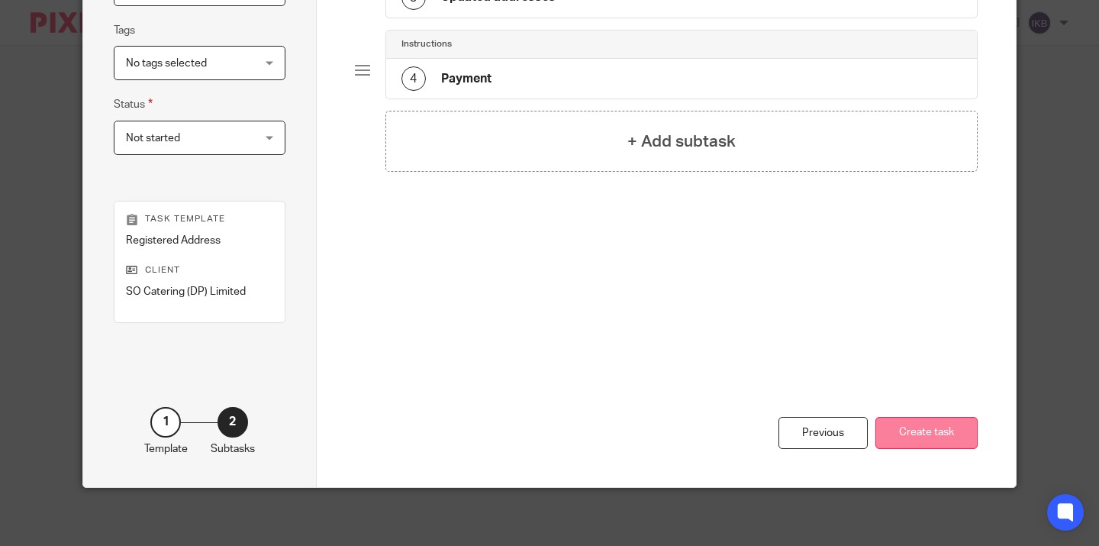
click at [908, 446] on button "Create task" at bounding box center [926, 433] width 102 height 33
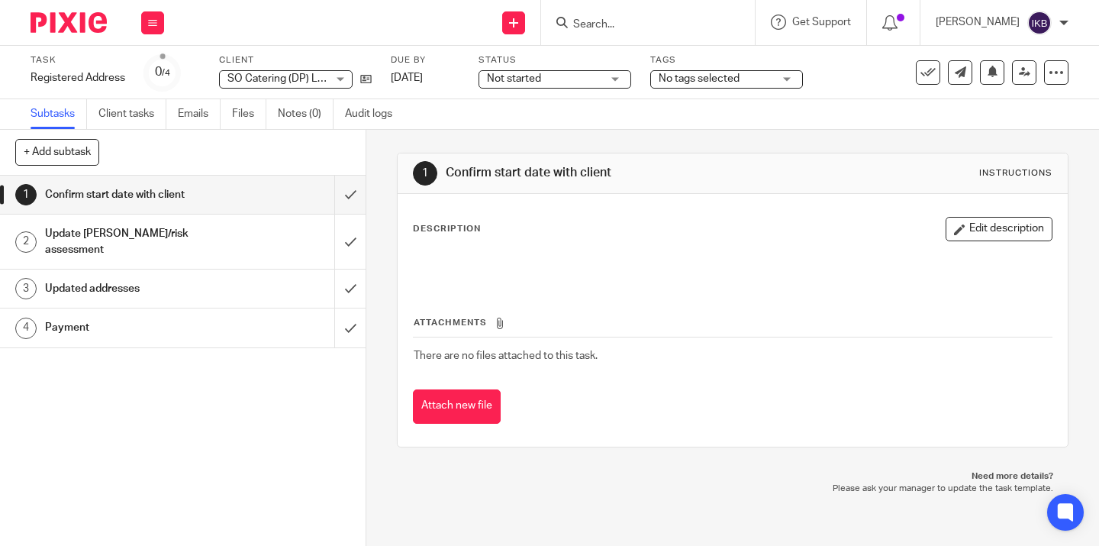
click at [572, 30] on input "Search" at bounding box center [640, 25] width 137 height 14
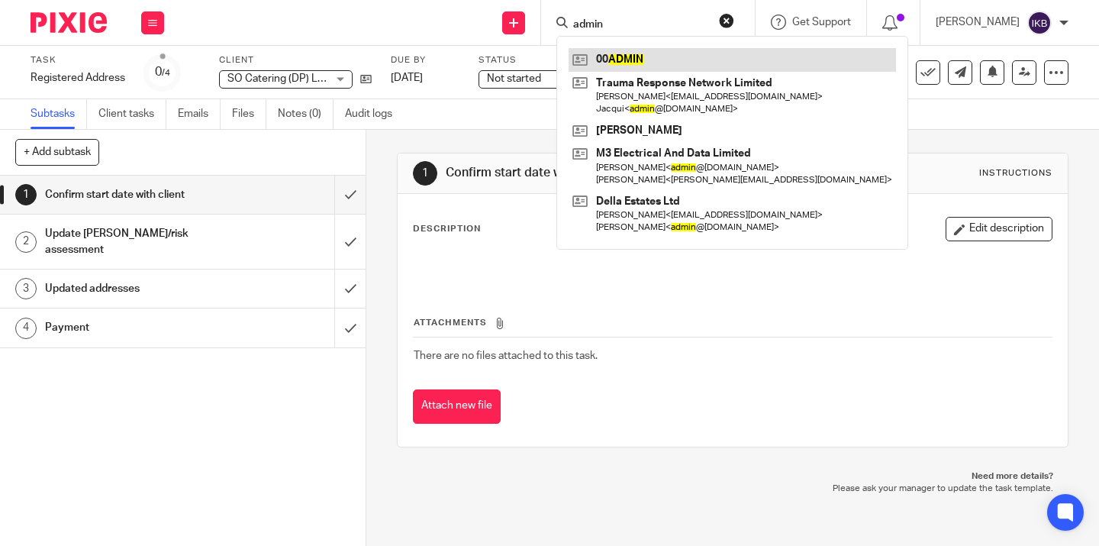
type input "admin"
click at [594, 66] on link at bounding box center [732, 59] width 327 height 23
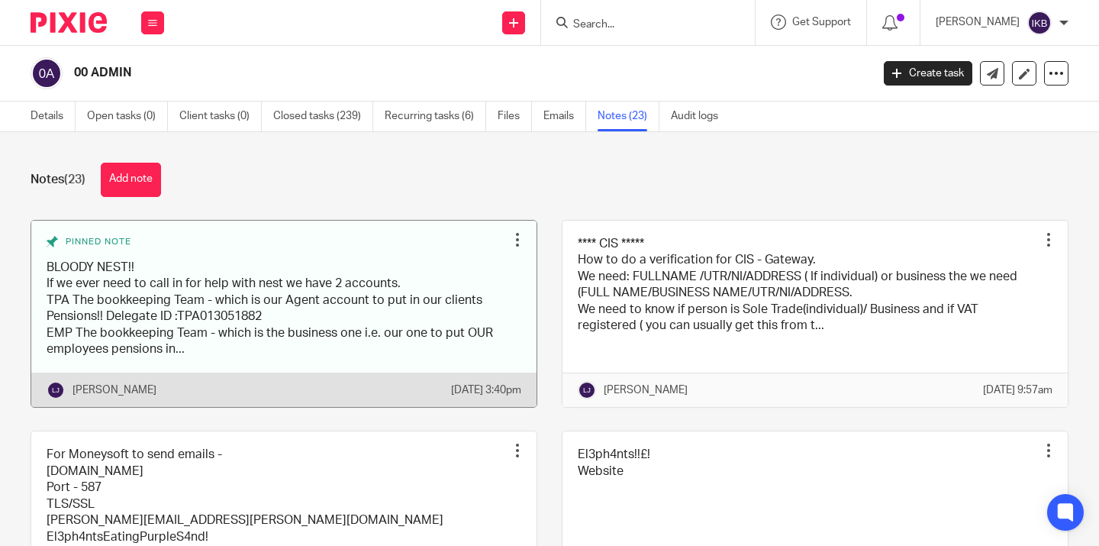
click at [448, 292] on link at bounding box center [283, 314] width 505 height 187
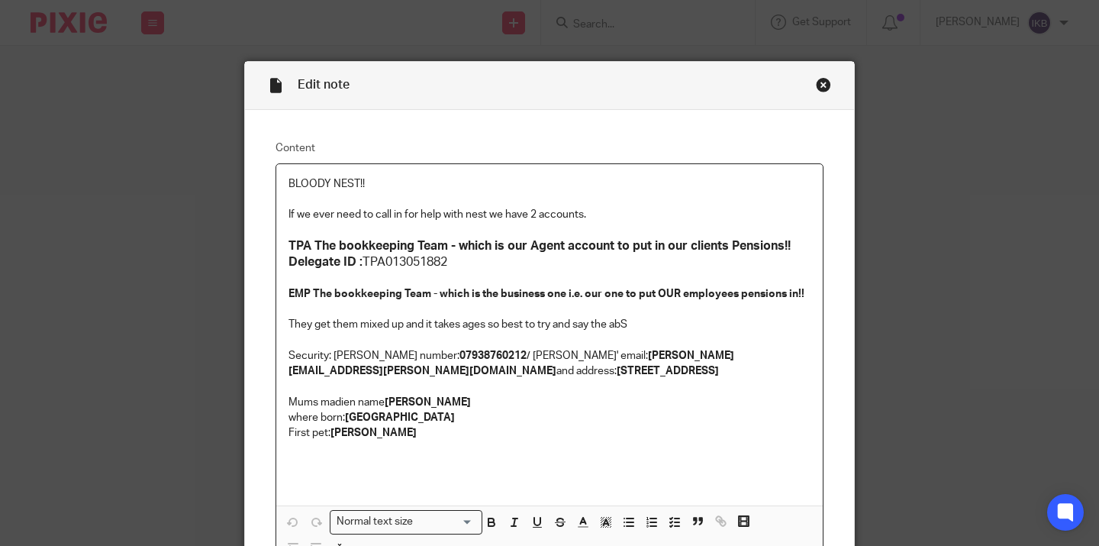
click at [821, 85] on div "Close this dialog window" at bounding box center [823, 84] width 15 height 15
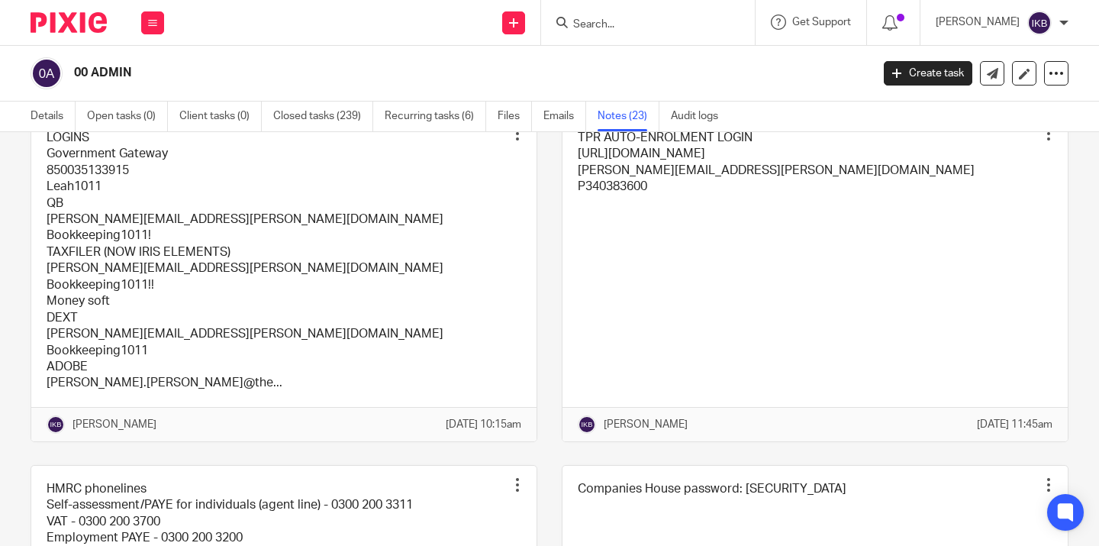
scroll to position [657, 0]
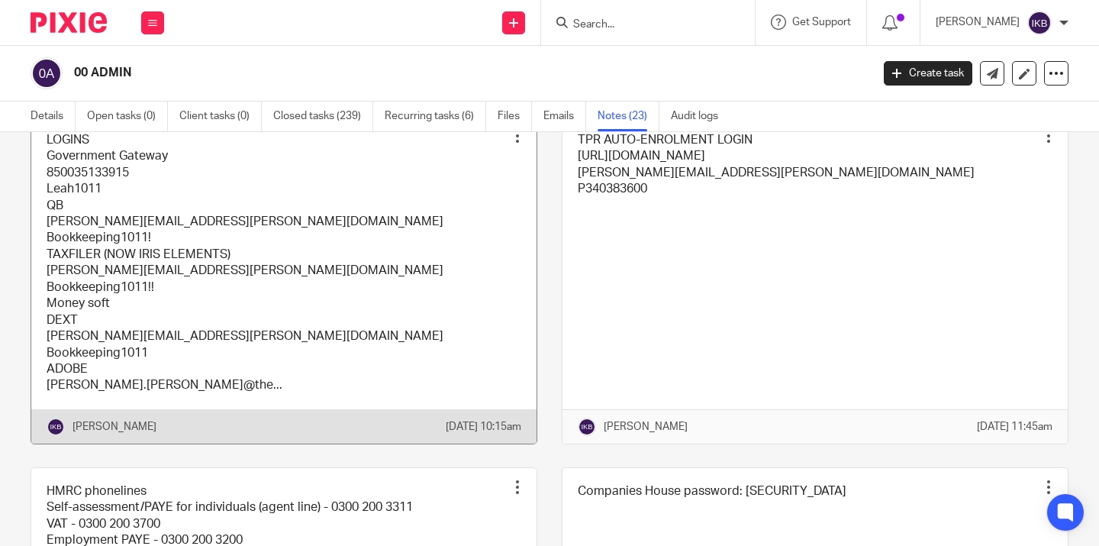
click at [445, 368] on link at bounding box center [283, 280] width 505 height 327
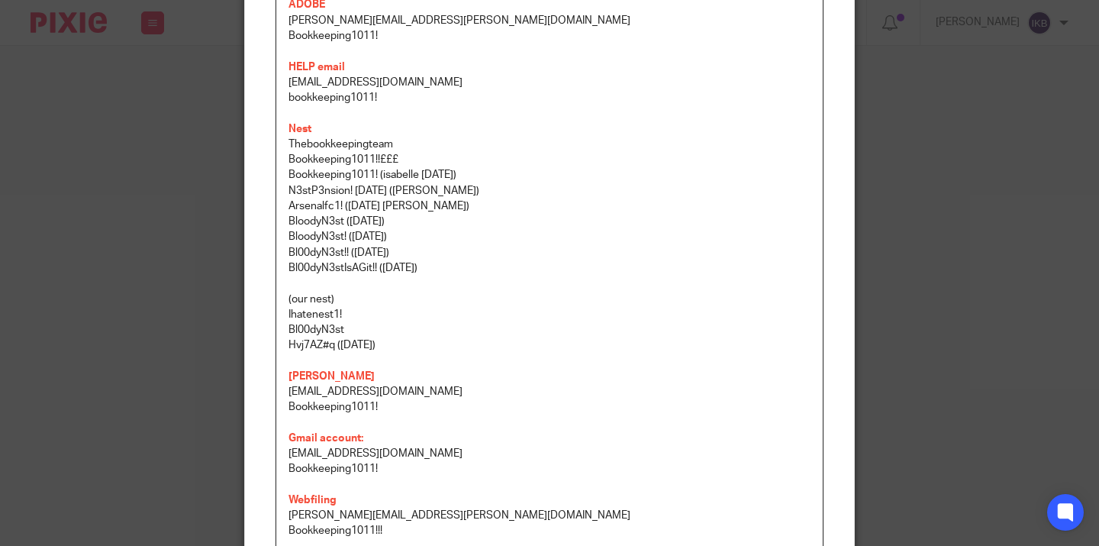
scroll to position [507, 0]
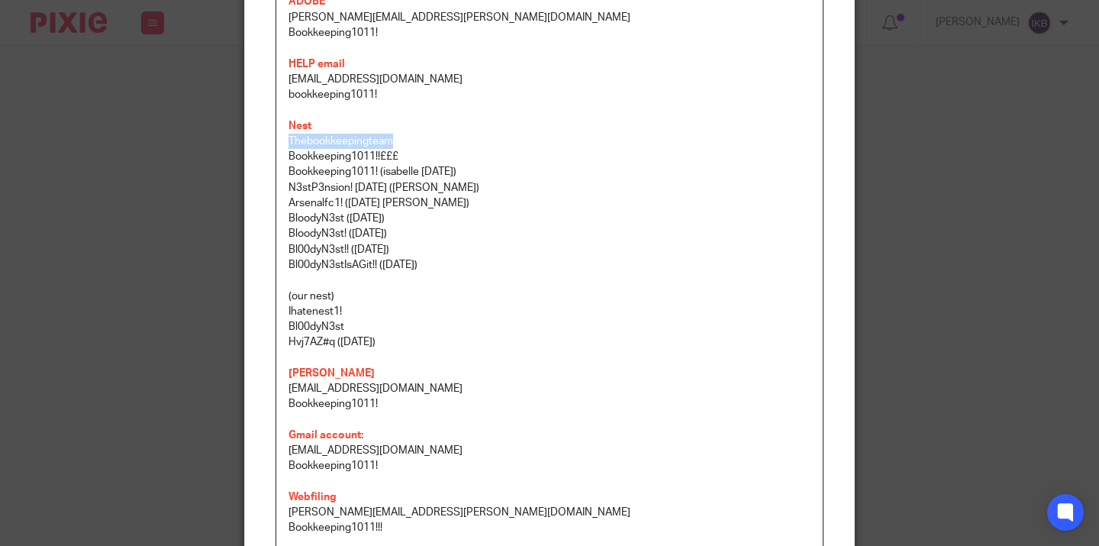
drag, startPoint x: 407, startPoint y: 137, endPoint x: 269, endPoint y: 134, distance: 137.4
click at [269, 134] on div "Content LOGINS Government Gateway 850035133915 Leah1011 QB [PERSON_NAME][EMAIL_…" at bounding box center [549, 385] width 609 height 1565
copy p "Thebookkeepingteam"
click at [368, 295] on p "(our nest)" at bounding box center [550, 296] width 522 height 15
drag, startPoint x: 401, startPoint y: 149, endPoint x: 289, endPoint y: 148, distance: 113.0
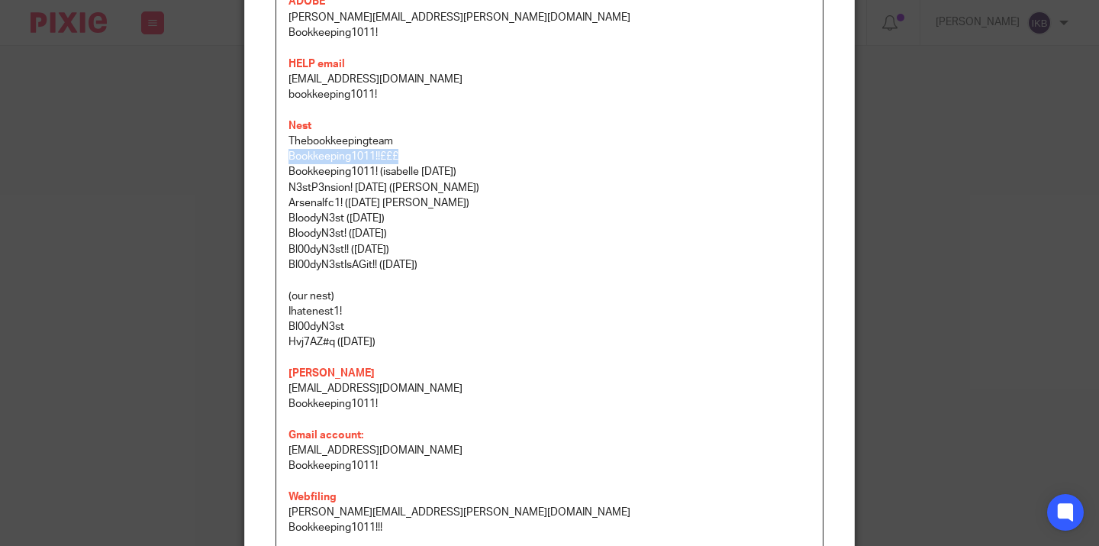
click at [289, 149] on p "Bookkeeping1011!!£££" at bounding box center [550, 156] width 522 height 15
copy p "Bookkeeping1011!!£££"
drag, startPoint x: 379, startPoint y: 254, endPoint x: 289, endPoint y: 255, distance: 89.3
click at [289, 257] on p "Bl00dyN3stIsAGit!! ([DATE])" at bounding box center [550, 264] width 522 height 15
copy p "Bl00dyN3stIsAGit!!"
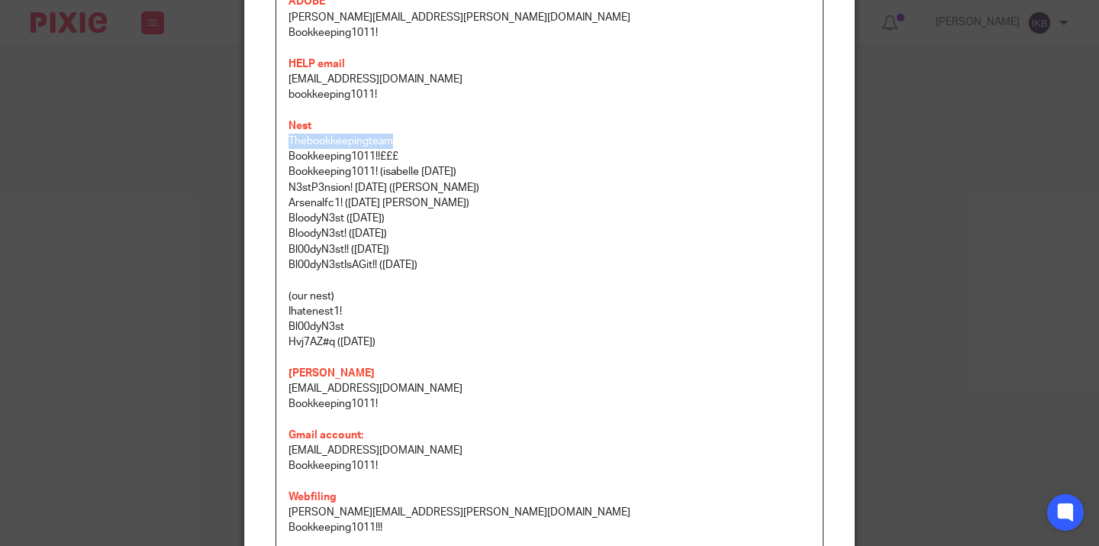
drag, startPoint x: 395, startPoint y: 131, endPoint x: 285, endPoint y: 133, distance: 110.7
click at [285, 133] on div "LOGINS Government Gateway 850035133915 Leah1011 QB [PERSON_NAME][EMAIL_ADDRESS]…" at bounding box center [549, 368] width 546 height 1423
copy p "Thebookkeepingteam"
